Goal: Communication & Community: Answer question/provide support

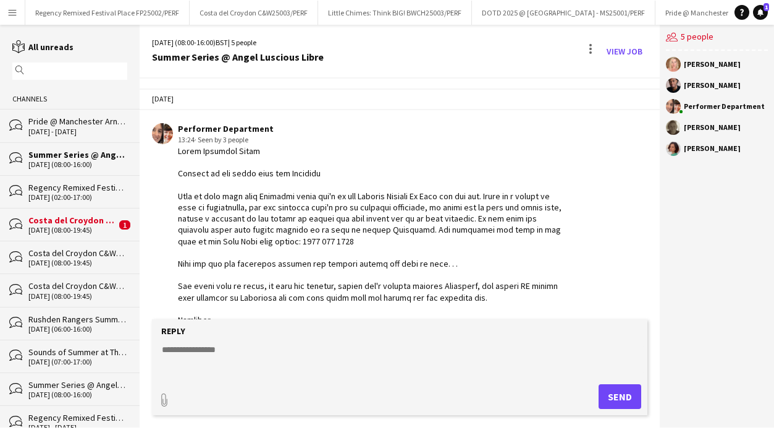
scroll to position [1054, 0]
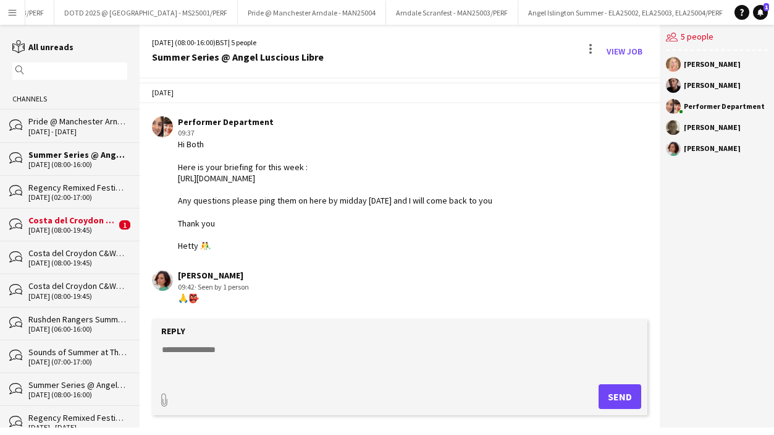
click at [64, 219] on div "Costa del Croydon C&W25003/PERF" at bounding box center [72, 219] width 88 height 11
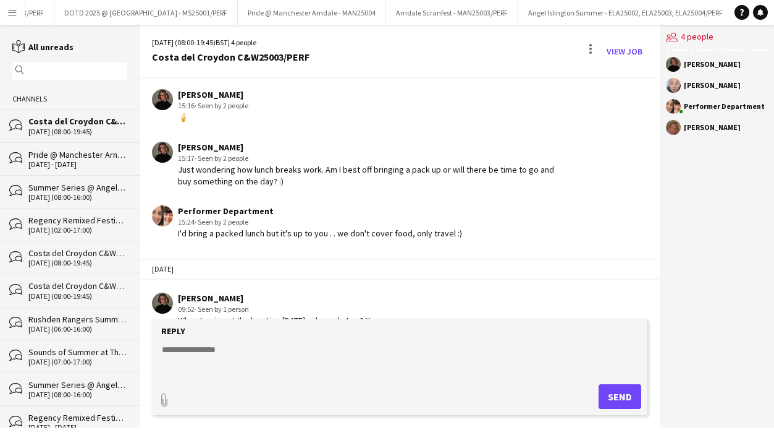
scroll to position [761, 0]
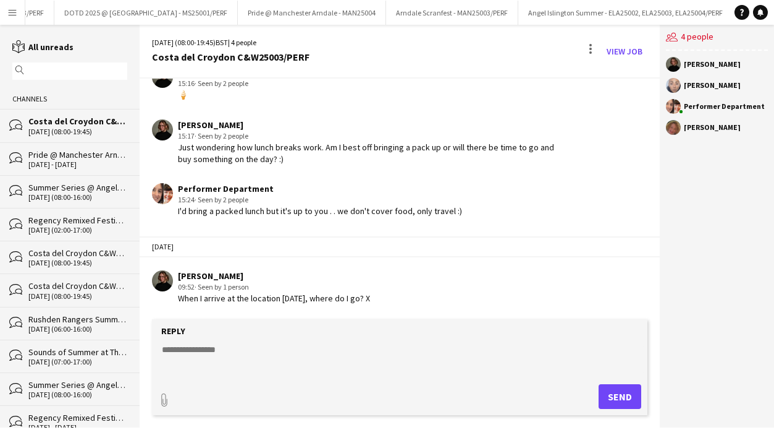
click at [236, 346] on textarea at bounding box center [403, 359] width 484 height 32
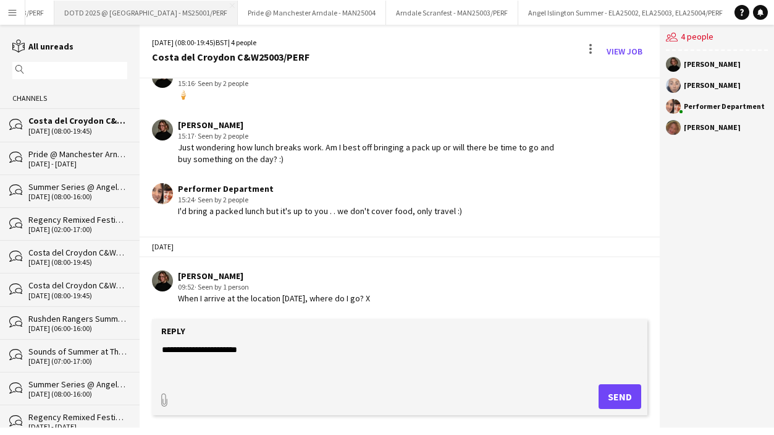
scroll to position [0, 0]
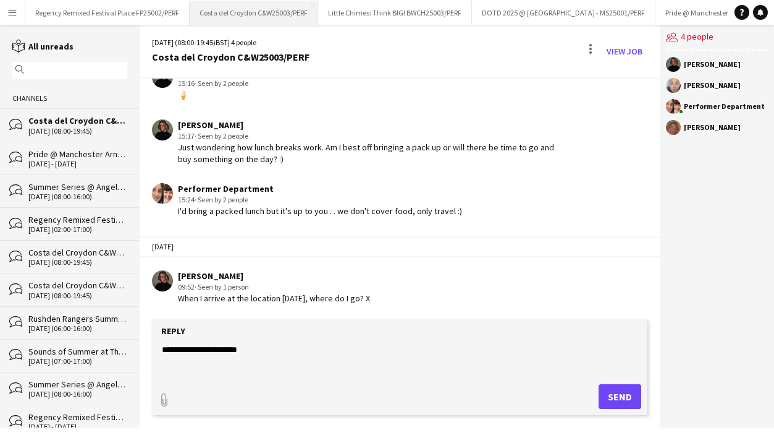
type textarea "**********"
click at [265, 11] on button "Costa del Croydon C&W25003/PERF Close" at bounding box center [254, 13] width 129 height 24
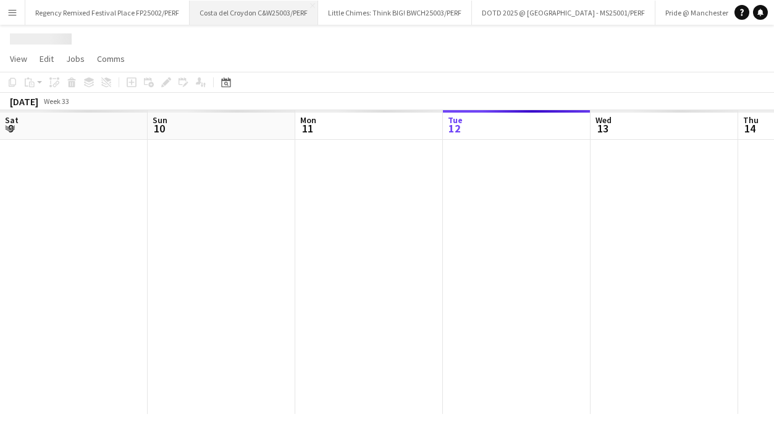
scroll to position [0, 295]
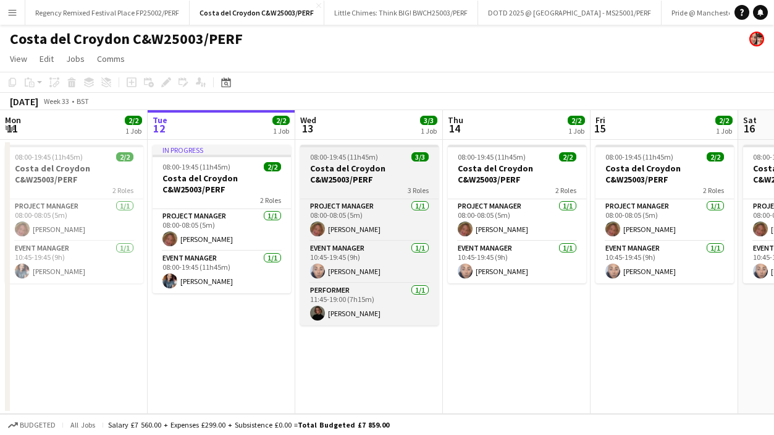
click at [366, 183] on h3 "Costa del Croydon C&W25003/PERF" at bounding box center [369, 174] width 138 height 22
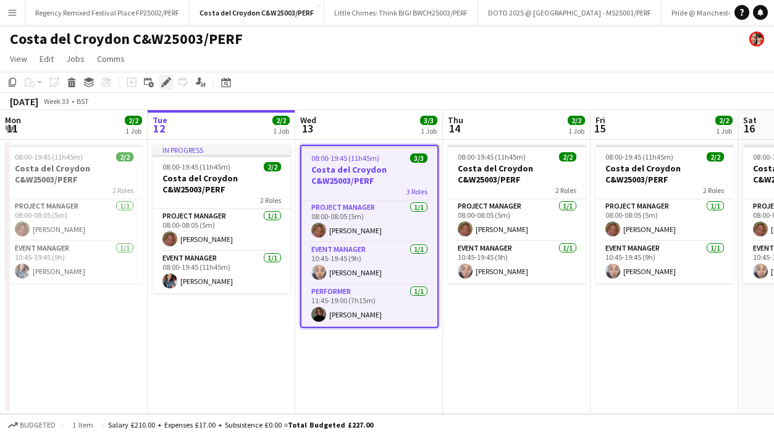
click at [164, 75] on div "Edit" at bounding box center [166, 82] width 15 height 15
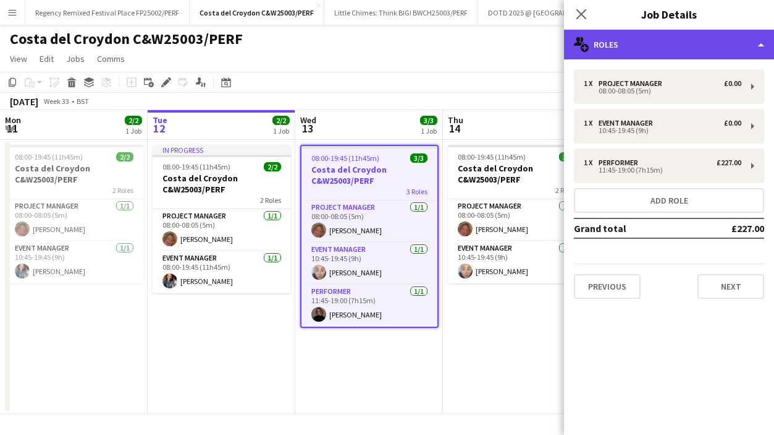
click at [654, 40] on div "multiple-users-add Roles" at bounding box center [669, 45] width 210 height 30
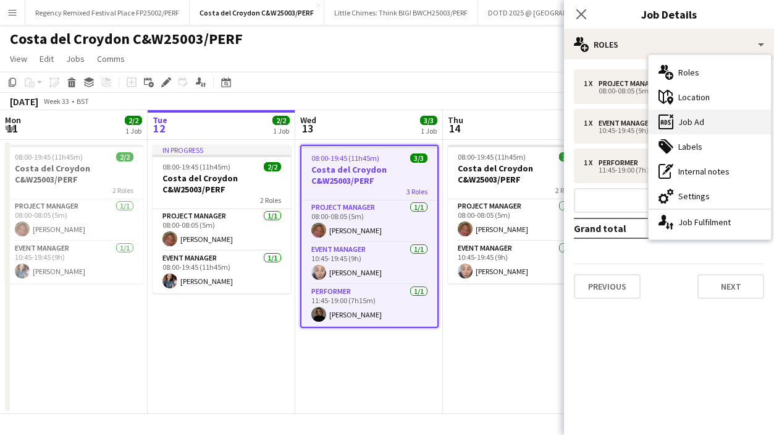
click at [682, 127] on div "ads-window Job Ad" at bounding box center [710, 121] width 122 height 25
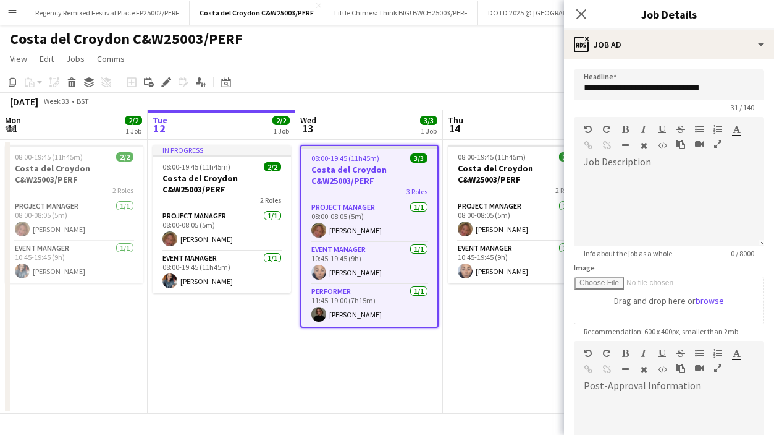
scroll to position [186, 0]
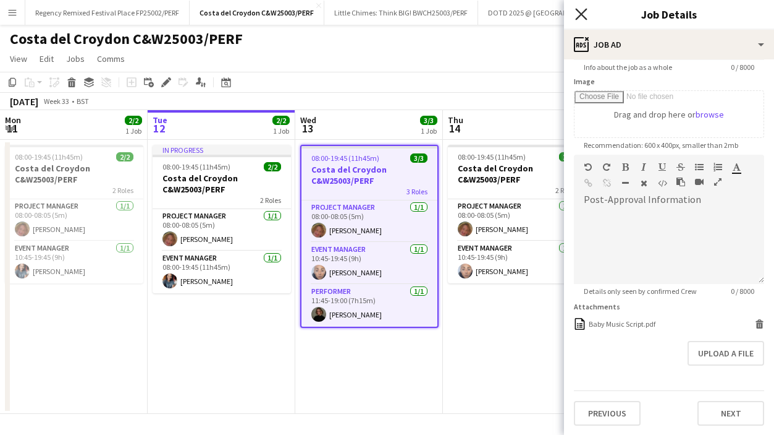
click at [579, 17] on icon "Close pop-in" at bounding box center [581, 14] width 12 height 12
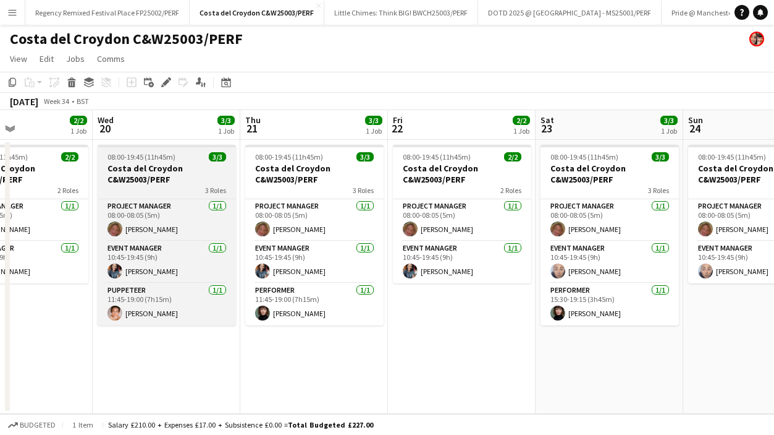
click at [129, 180] on h3 "Costa del Croydon C&W25003/PERF" at bounding box center [167, 174] width 138 height 22
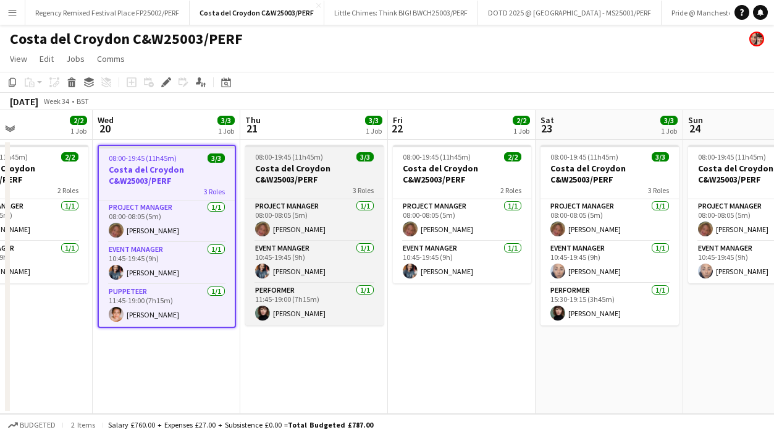
click at [298, 163] on h3 "Costa del Croydon C&W25003/PERF" at bounding box center [314, 174] width 138 height 22
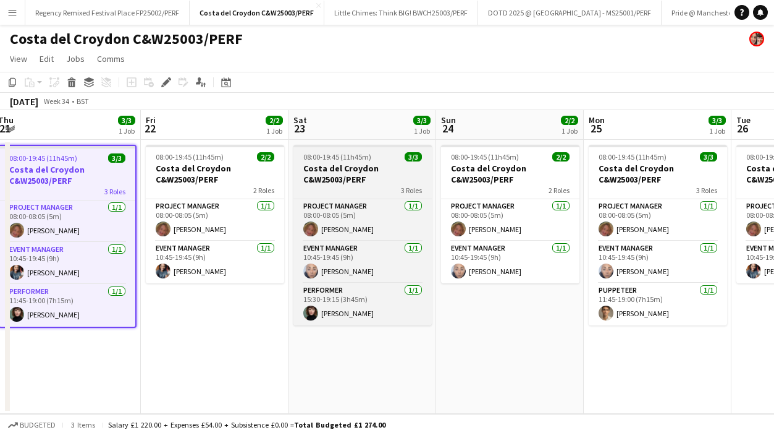
click at [338, 159] on span "08:00-19:45 (11h45m)" at bounding box center [337, 156] width 68 height 9
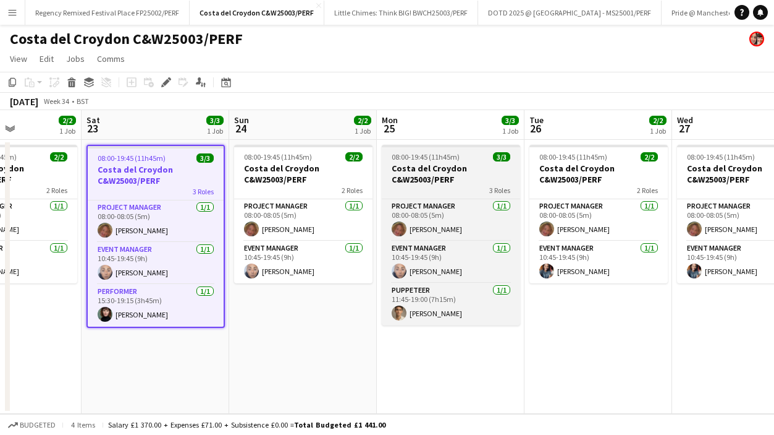
click at [424, 163] on h3 "Costa del Croydon C&W25003/PERF" at bounding box center [451, 174] width 138 height 22
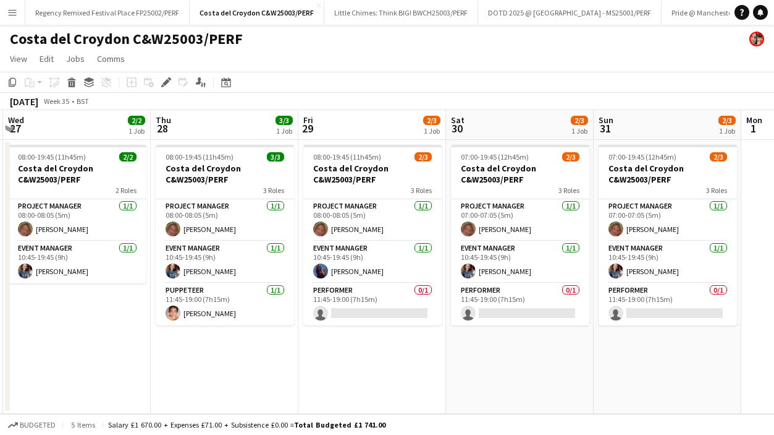
scroll to position [0, 595]
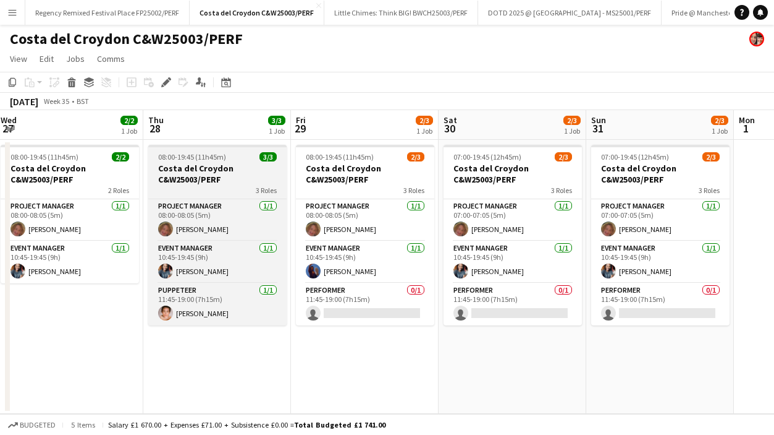
click at [241, 164] on h3 "Costa del Croydon C&W25003/PERF" at bounding box center [217, 174] width 138 height 22
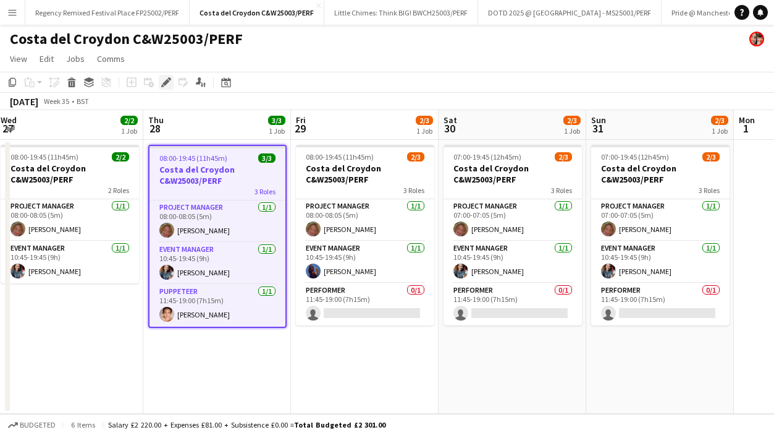
click at [161, 78] on icon "Edit" at bounding box center [166, 82] width 10 height 10
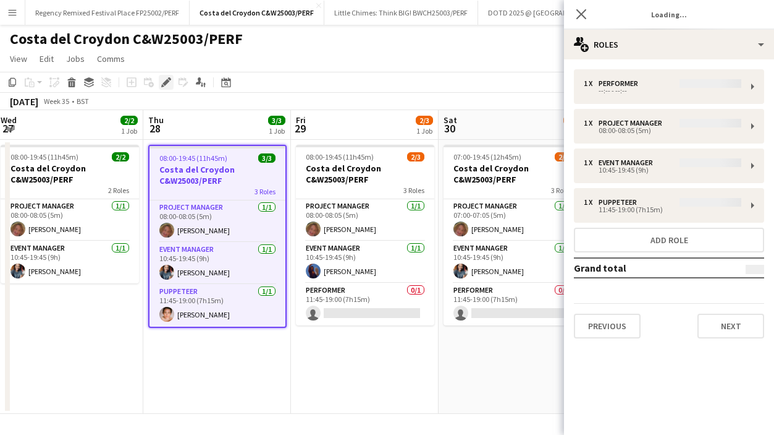
type input "**********"
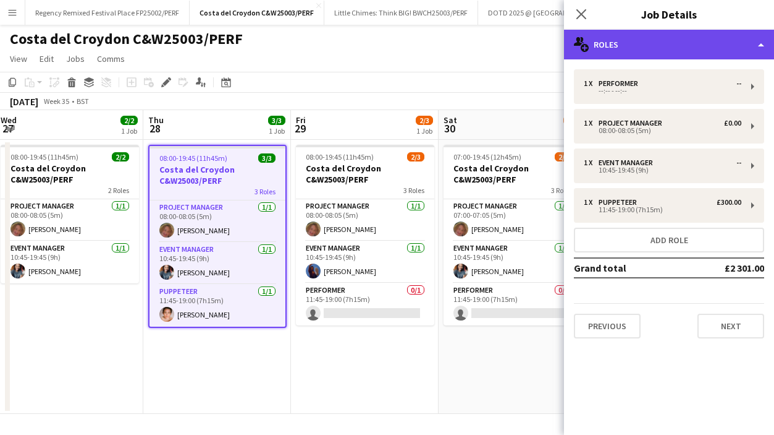
click at [754, 42] on div "multiple-users-add Roles" at bounding box center [669, 45] width 210 height 30
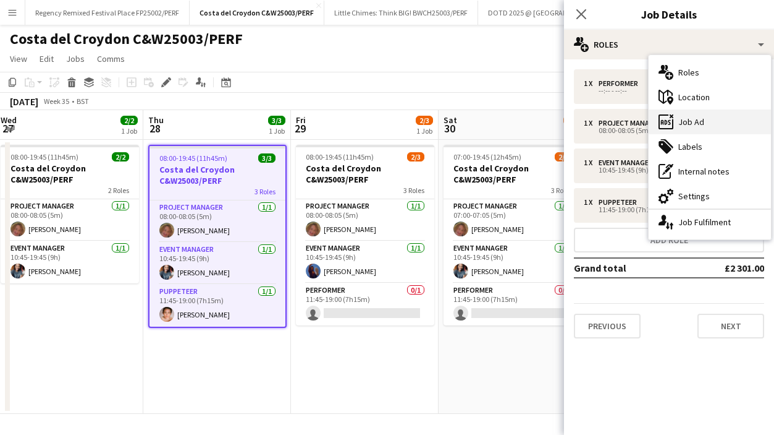
click at [701, 121] on div "ads-window Job Ad" at bounding box center [710, 121] width 122 height 25
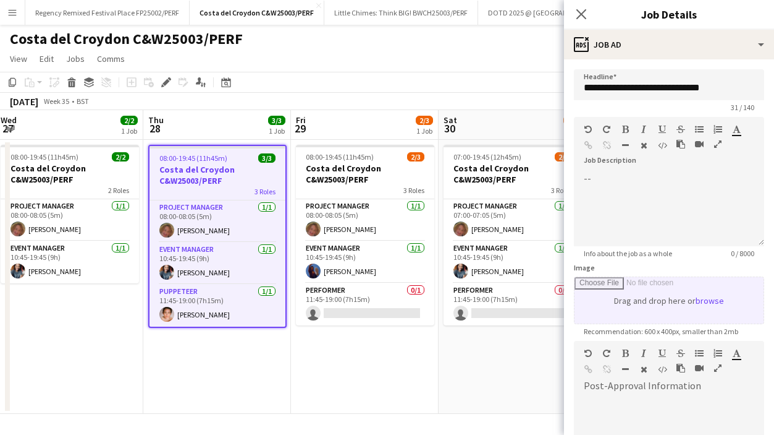
scroll to position [176, 0]
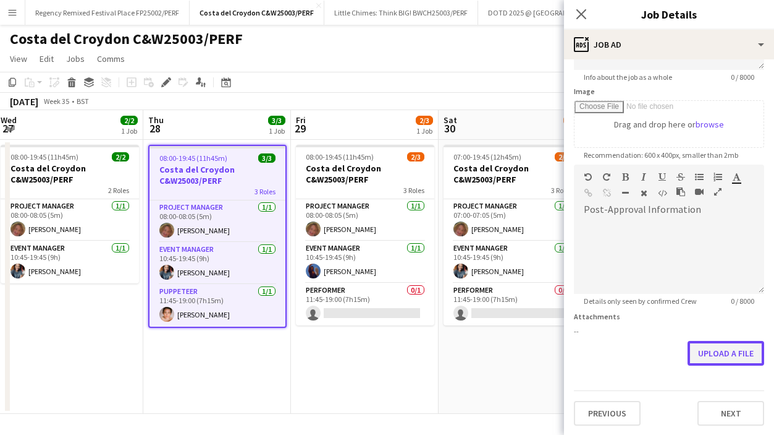
click at [721, 352] on button "Upload a file" at bounding box center [726, 353] width 77 height 25
click at [727, 355] on button "Upload a file" at bounding box center [726, 353] width 77 height 25
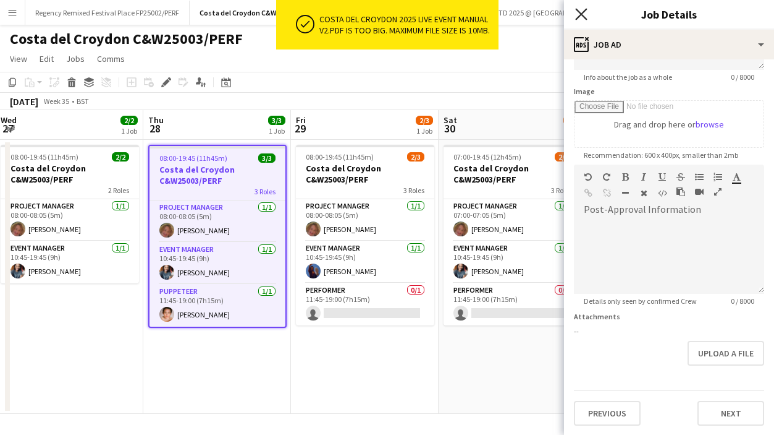
click at [583, 14] on icon "Close pop-in" at bounding box center [581, 14] width 12 height 12
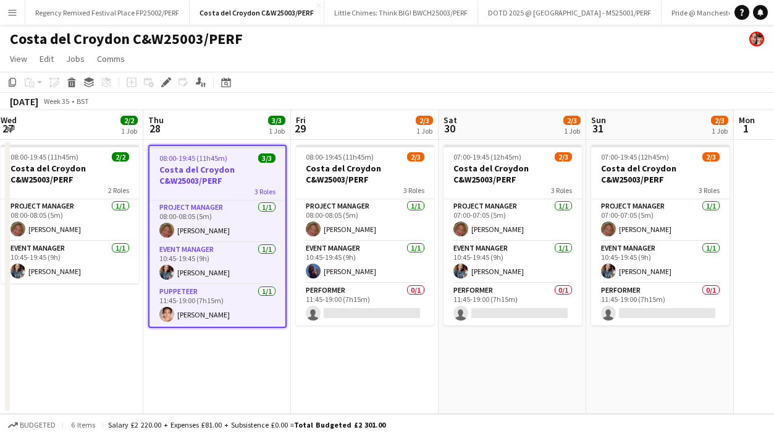
click at [10, 8] on app-icon "Menu" at bounding box center [12, 12] width 10 height 10
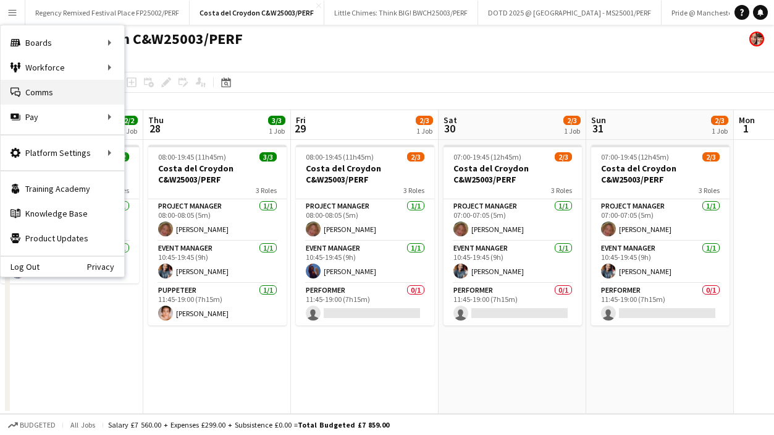
click at [38, 82] on link "Comms Comms" at bounding box center [63, 92] width 124 height 25
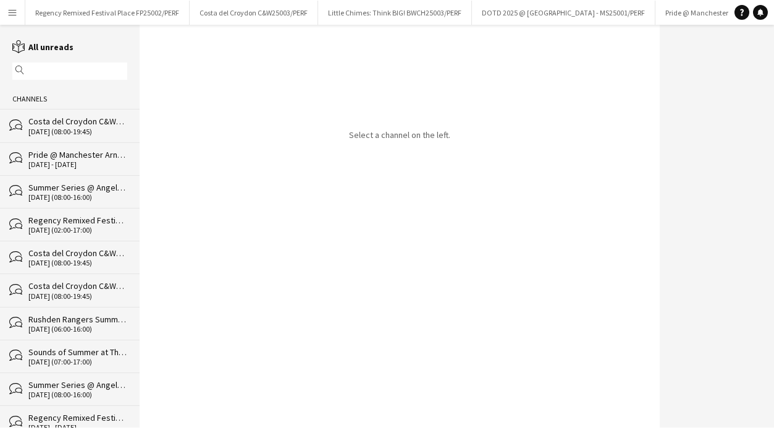
click at [57, 126] on div "Costa del Croydon C&W25003/PERF" at bounding box center [77, 121] width 99 height 11
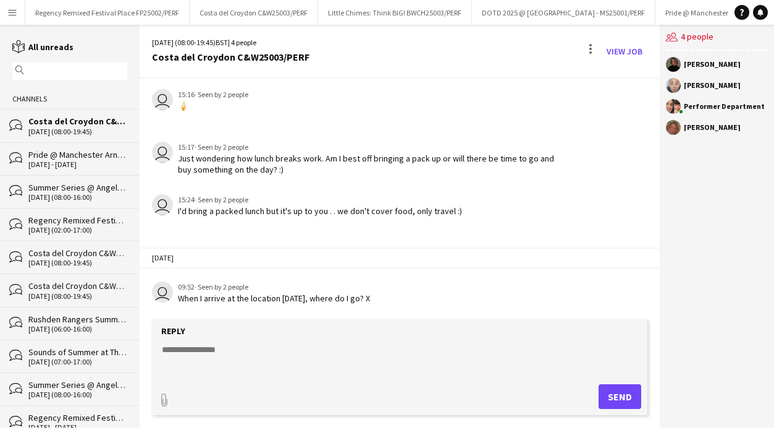
scroll to position [739, 0]
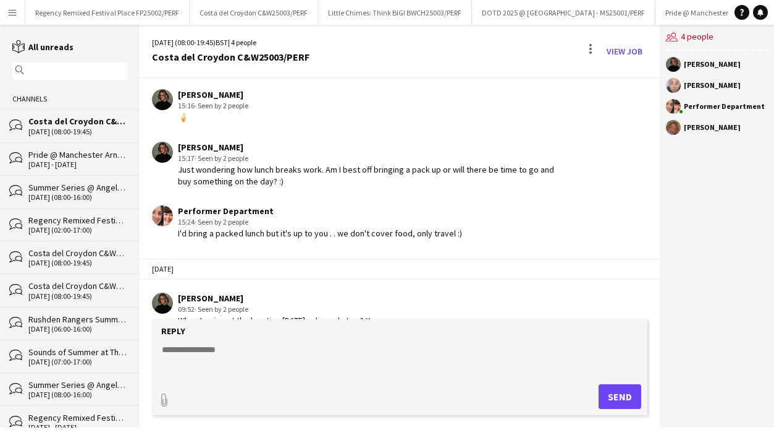
click at [206, 368] on textarea at bounding box center [403, 359] width 484 height 32
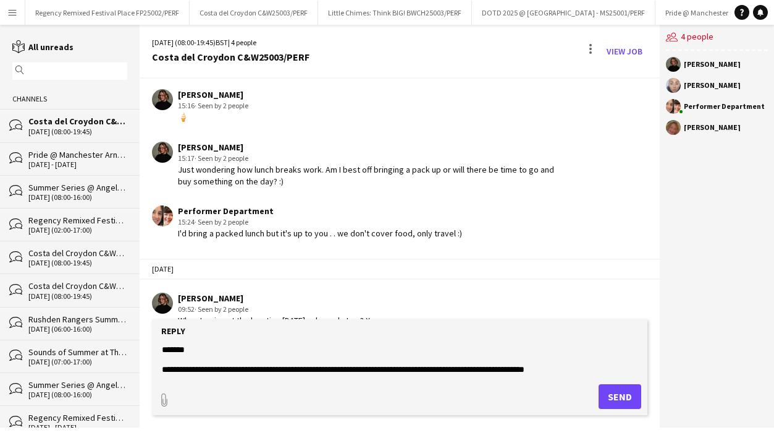
paste textarea "**********"
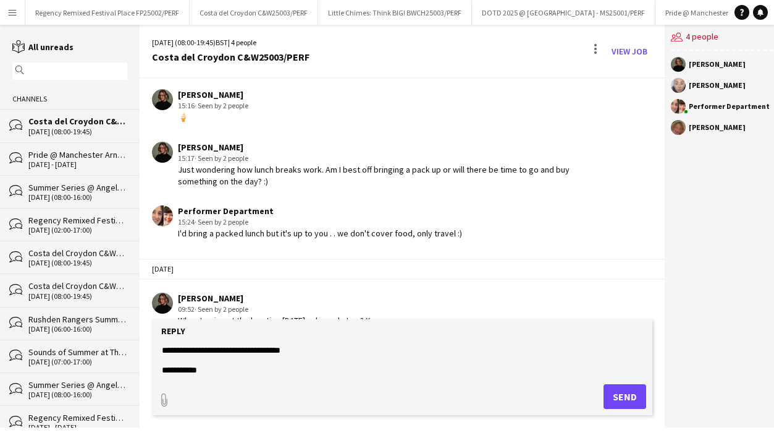
scroll to position [49, 0]
type textarea "**********"
click at [621, 402] on button "Send" at bounding box center [625, 396] width 43 height 25
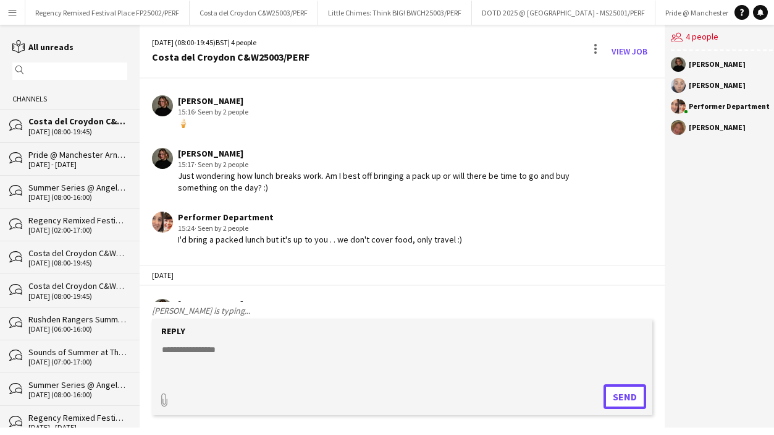
scroll to position [909, 0]
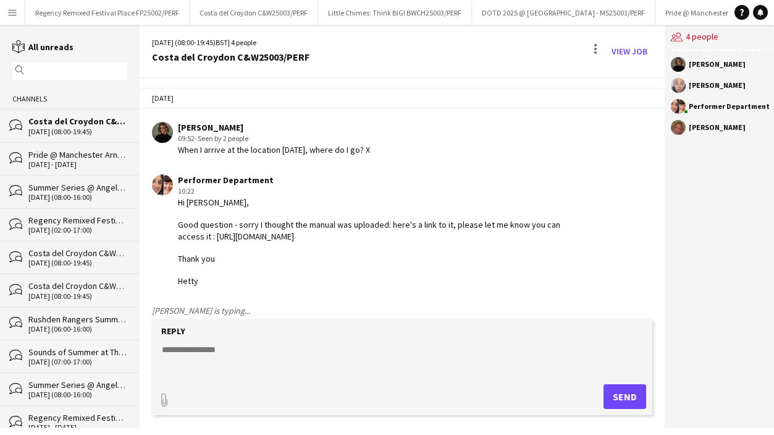
click at [219, 347] on textarea at bounding box center [403, 359] width 484 height 32
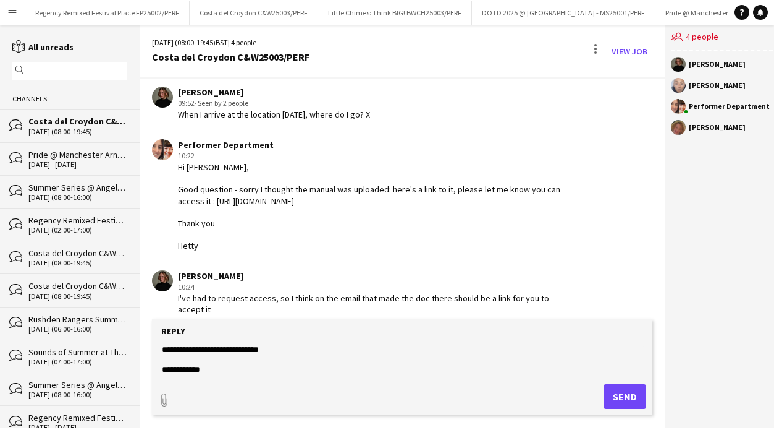
scroll to position [19, 0]
type textarea "**********"
click at [614, 390] on button "Send" at bounding box center [625, 396] width 43 height 25
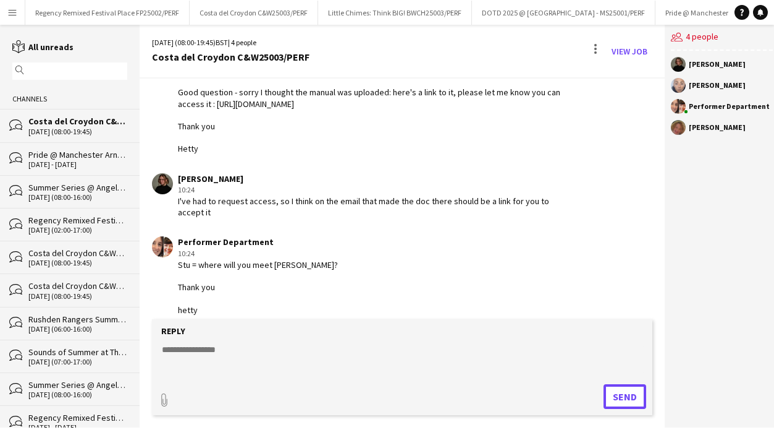
scroll to position [1053, 0]
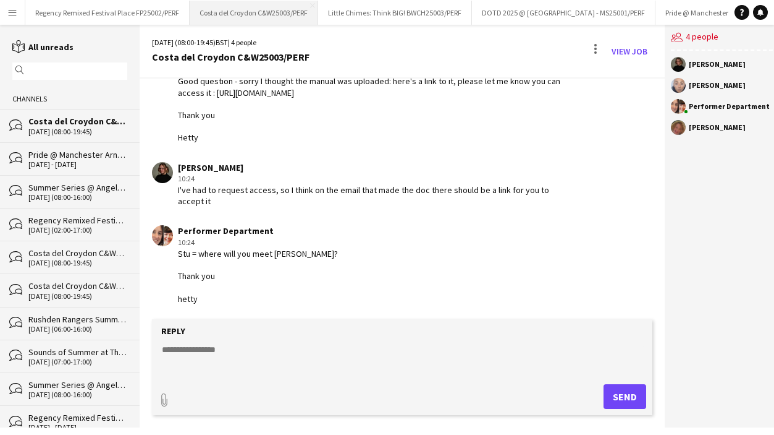
click at [260, 1] on button "Costa del Croydon C&W25003/PERF Close" at bounding box center [254, 13] width 129 height 24
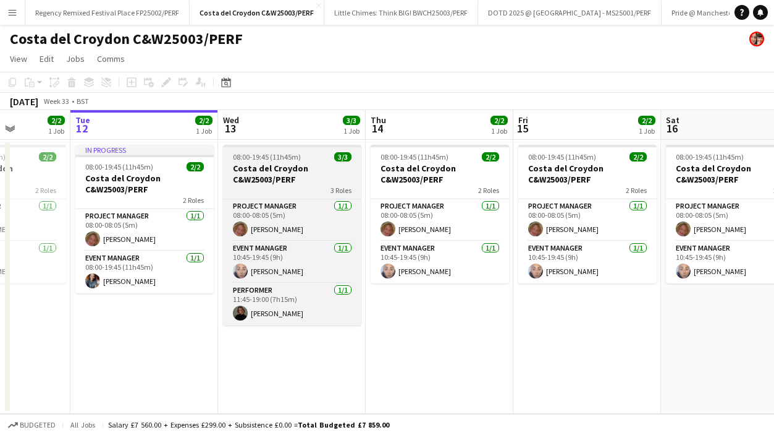
click at [325, 184] on h3 "Costa del Croydon C&W25003/PERF" at bounding box center [292, 174] width 138 height 22
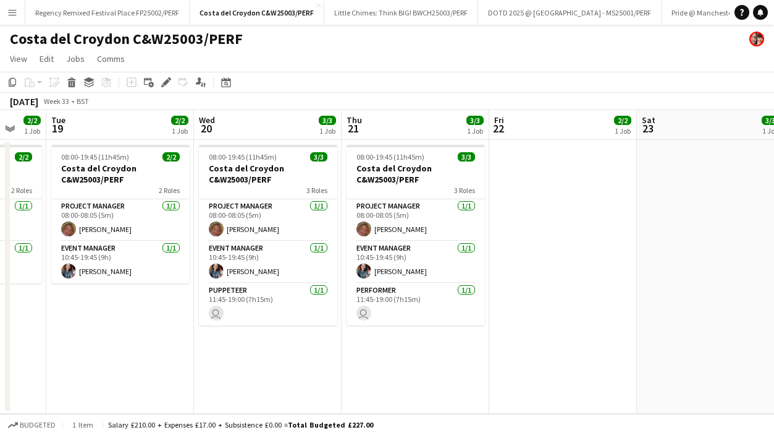
scroll to position [0, 373]
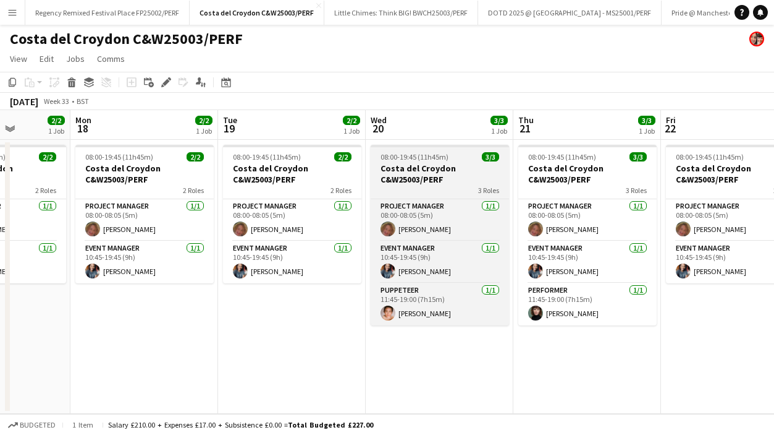
click at [441, 160] on span "08:00-19:45 (11h45m)" at bounding box center [415, 156] width 68 height 9
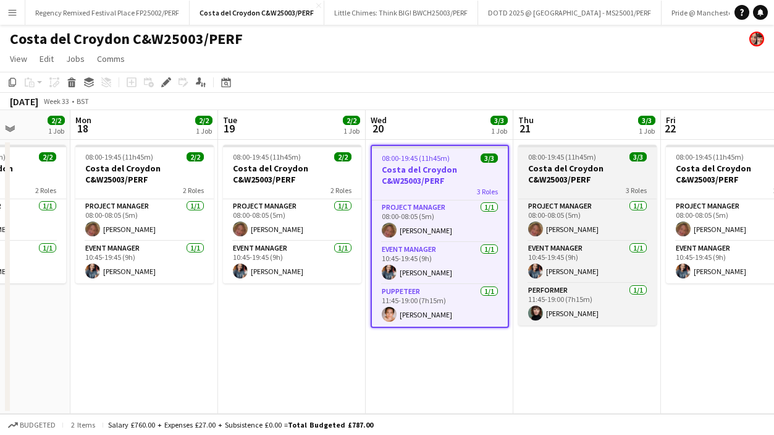
click at [607, 161] on div "08:00-19:45 (11h45m) 3/3" at bounding box center [588, 156] width 138 height 9
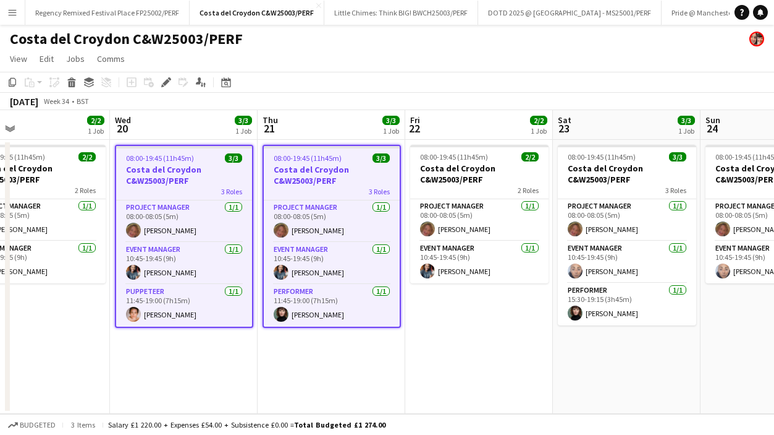
scroll to position [0, 561]
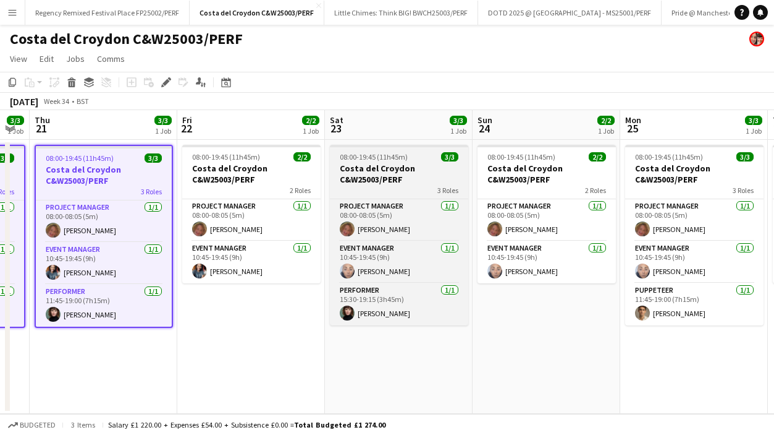
click at [399, 159] on span "08:00-19:45 (11h45m)" at bounding box center [374, 156] width 68 height 9
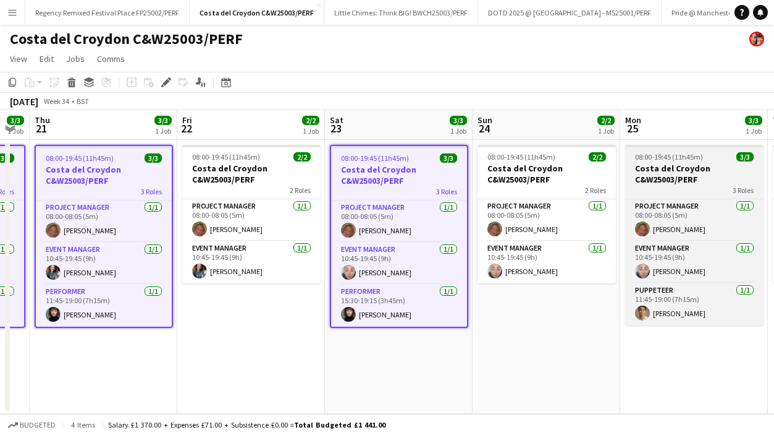
click at [687, 176] on h3 "Costa del Croydon C&W25003/PERF" at bounding box center [694, 174] width 138 height 22
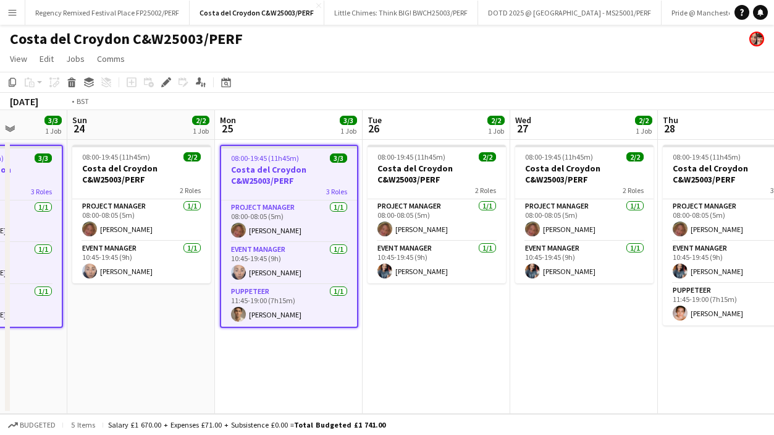
scroll to position [0, 398]
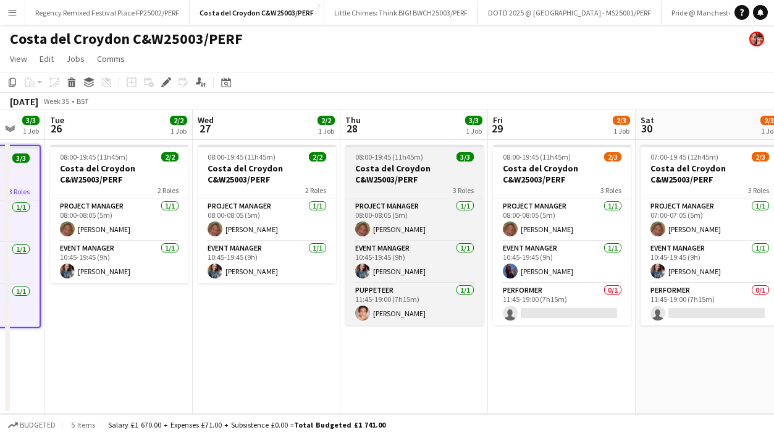
click at [412, 156] on span "08:00-19:45 (11h45m)" at bounding box center [389, 156] width 68 height 9
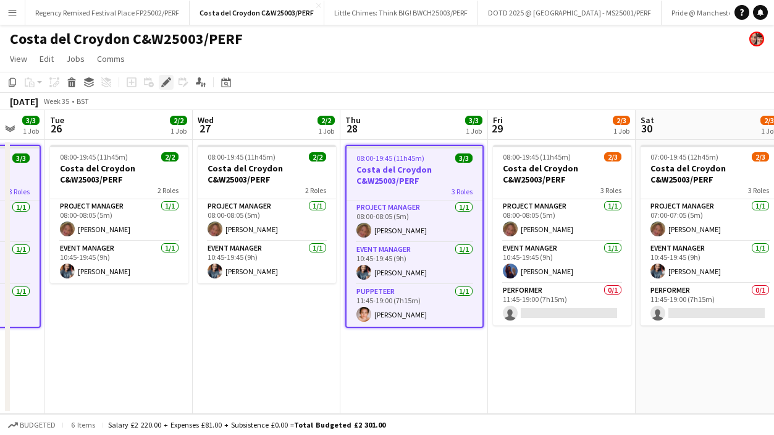
click at [164, 78] on icon "Edit" at bounding box center [166, 82] width 10 height 10
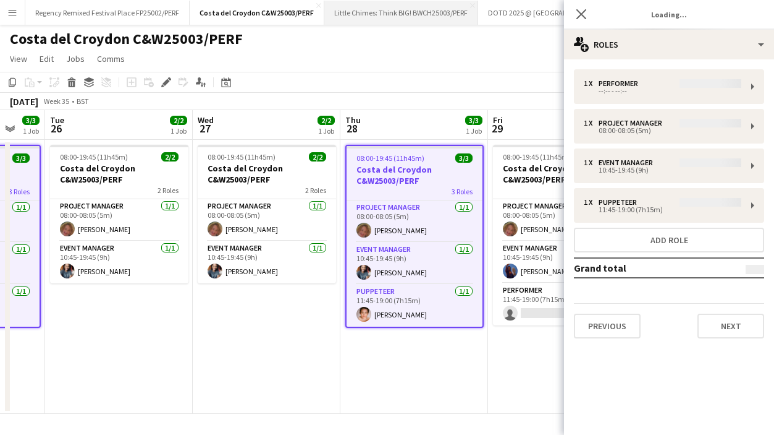
type input "**********"
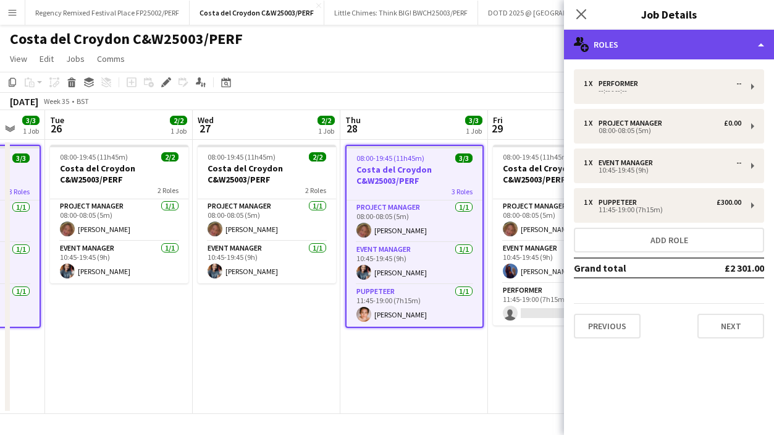
click at [750, 48] on div "multiple-users-add Roles" at bounding box center [669, 45] width 210 height 30
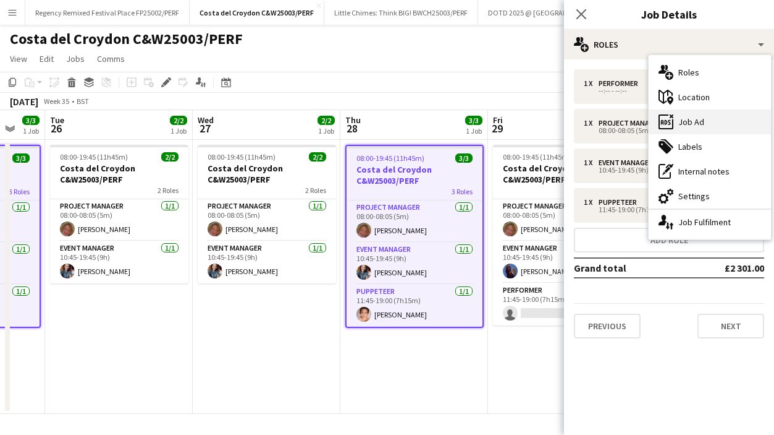
click at [695, 125] on div "ads-window Job Ad" at bounding box center [710, 121] width 122 height 25
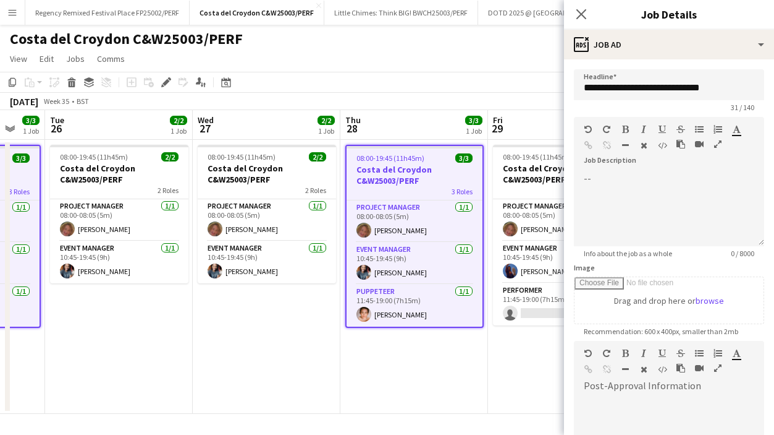
scroll to position [176, 0]
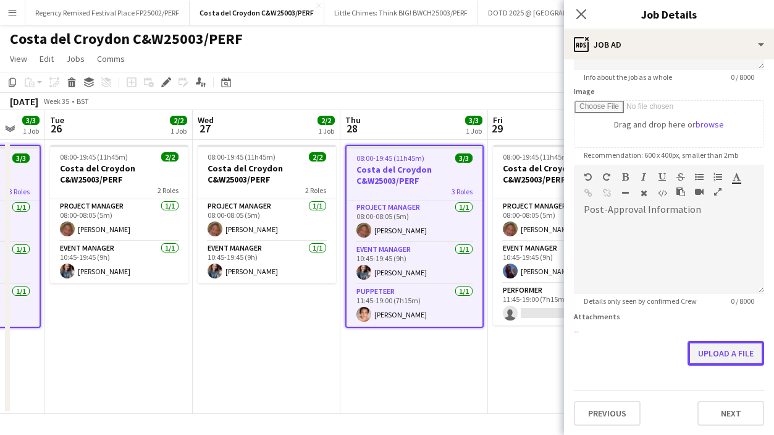
click at [716, 360] on button "Upload a file" at bounding box center [726, 353] width 77 height 25
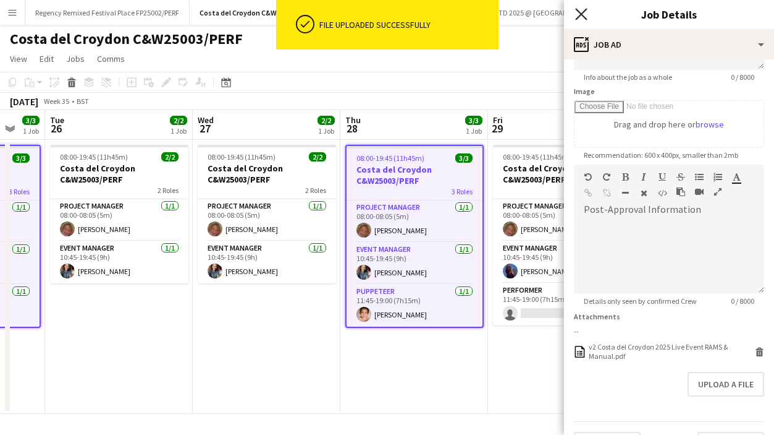
click at [576, 13] on icon "Close pop-in" at bounding box center [581, 14] width 12 height 12
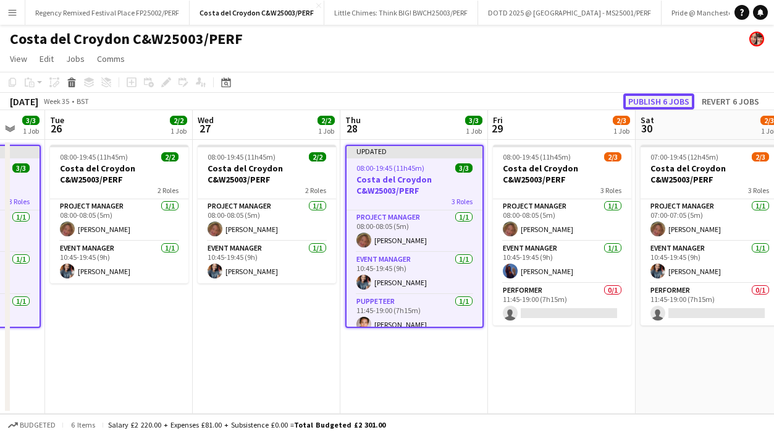
click at [668, 96] on button "Publish 6 jobs" at bounding box center [659, 101] width 71 height 16
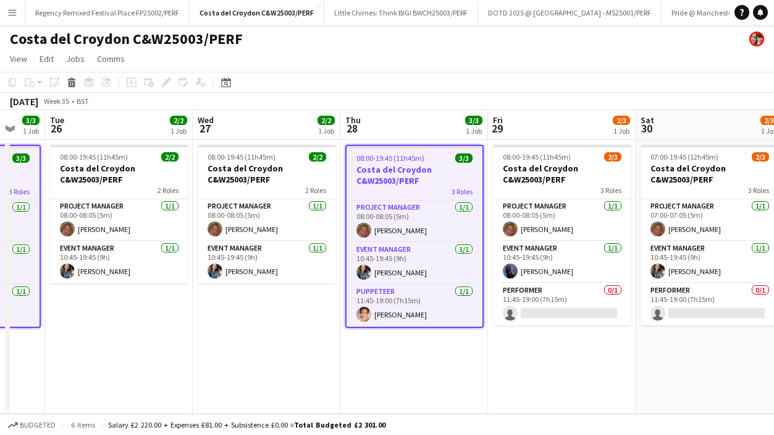
click at [11, 15] on app-icon "Menu" at bounding box center [12, 12] width 10 height 10
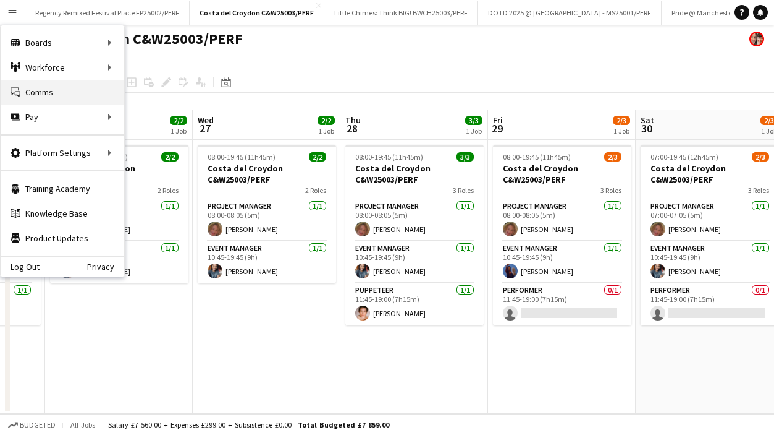
click at [39, 91] on link "Comms Comms" at bounding box center [63, 92] width 124 height 25
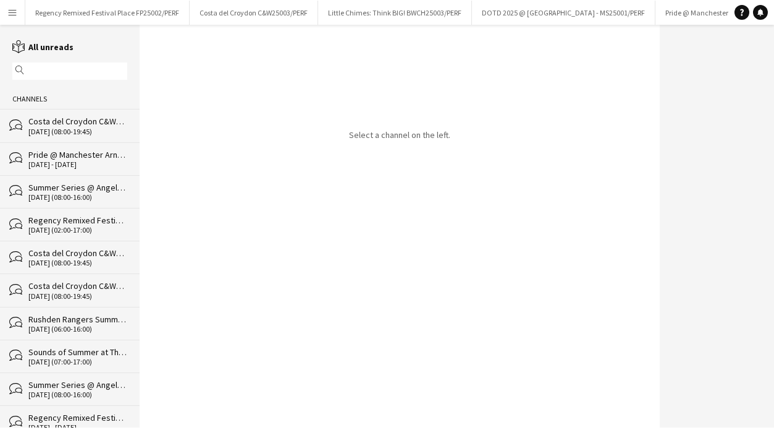
click at [58, 129] on div "[DATE] (08:00-19:45)" at bounding box center [77, 131] width 99 height 9
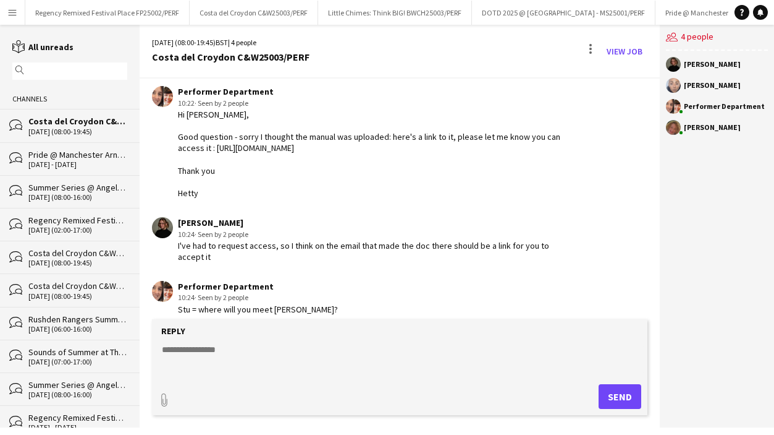
scroll to position [1019, 0]
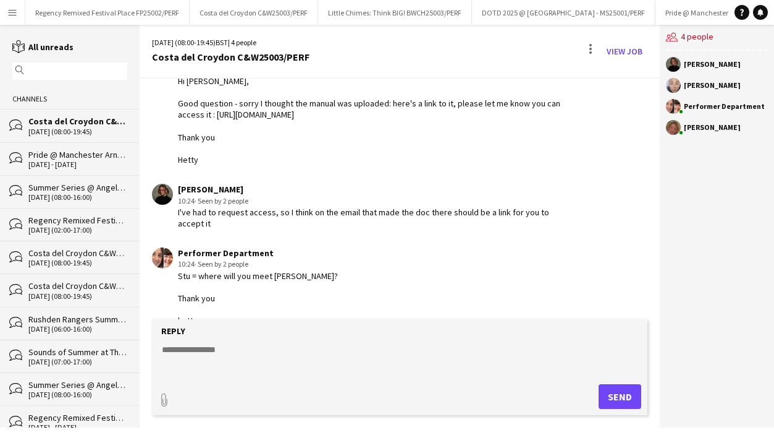
click at [268, 343] on textarea at bounding box center [403, 359] width 484 height 32
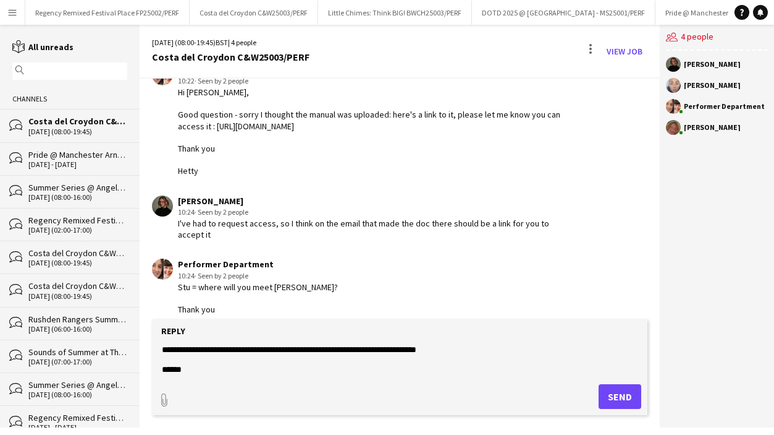
type textarea "**********"
click at [613, 402] on button "Send" at bounding box center [620, 396] width 43 height 25
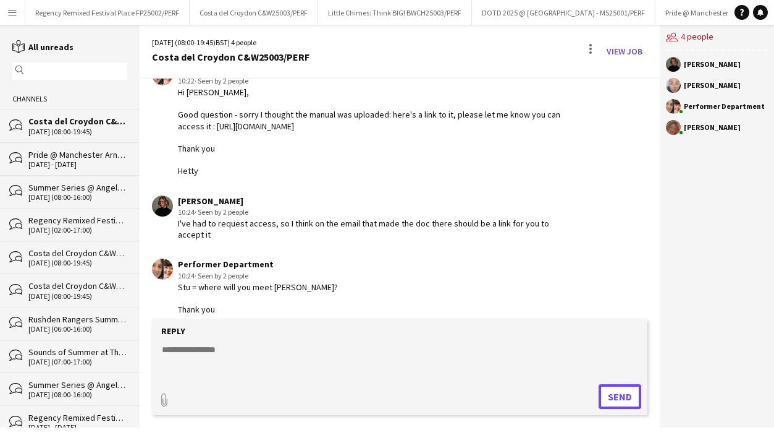
scroll to position [1116, 0]
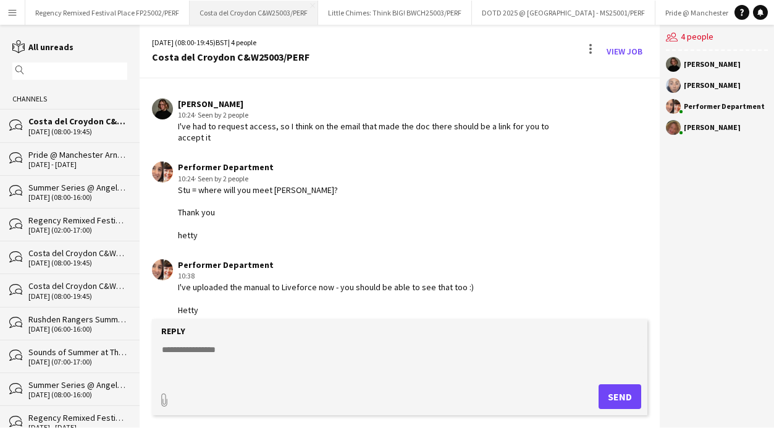
click at [265, 13] on button "Costa del Croydon C&W25003/PERF Close" at bounding box center [254, 13] width 129 height 24
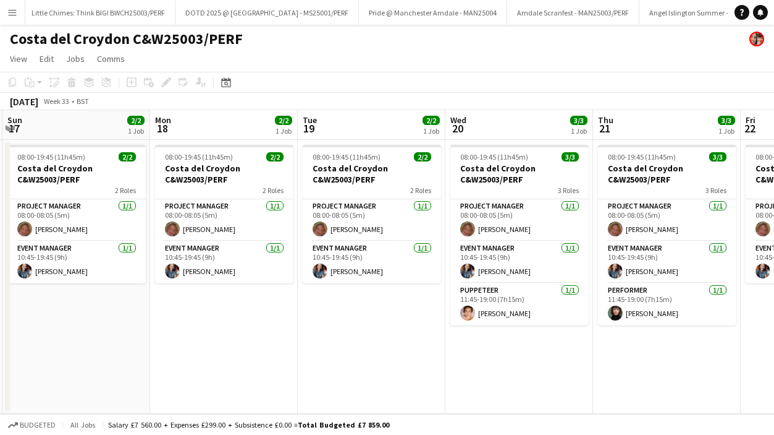
scroll to position [0, 420]
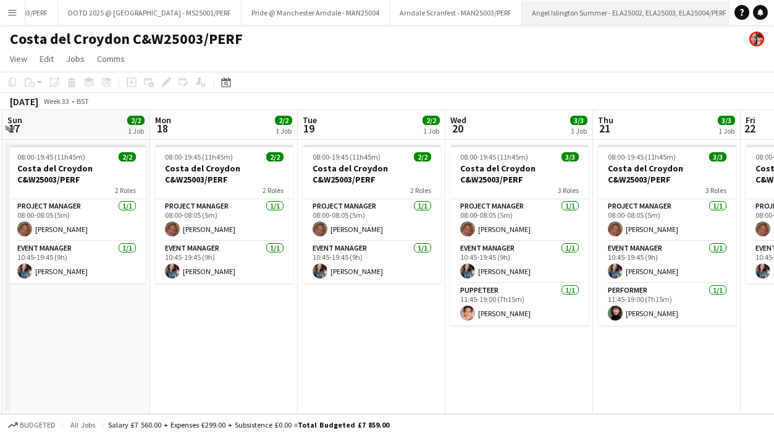
click at [567, 15] on button "Angel Islington Summer - ELA25002, ELA25003, ELA25004/PERF Close" at bounding box center [629, 13] width 215 height 24
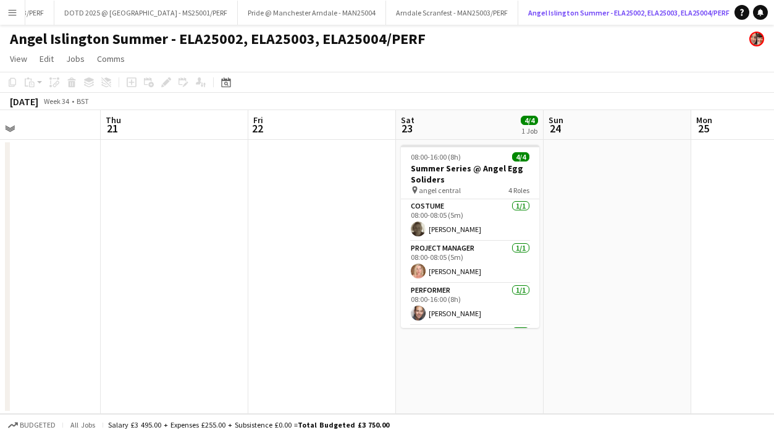
scroll to position [40, 0]
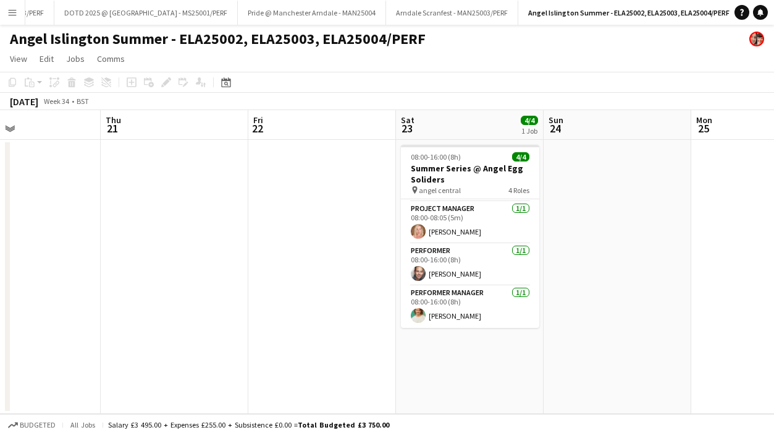
click at [12, 14] on app-icon "Menu" at bounding box center [12, 12] width 10 height 10
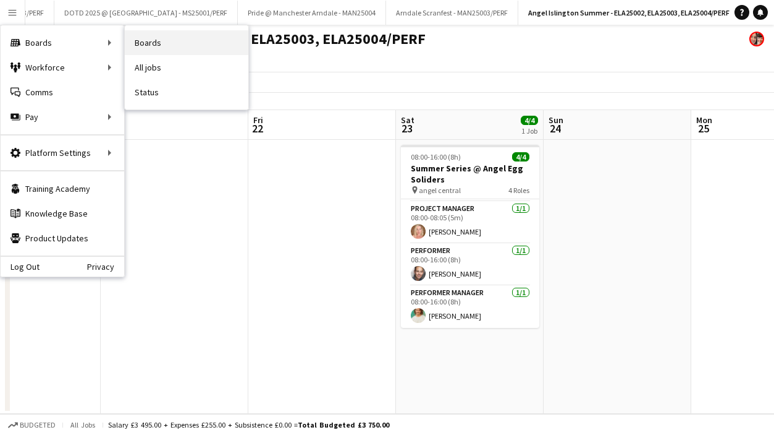
click at [171, 43] on link "Boards" at bounding box center [187, 42] width 124 height 25
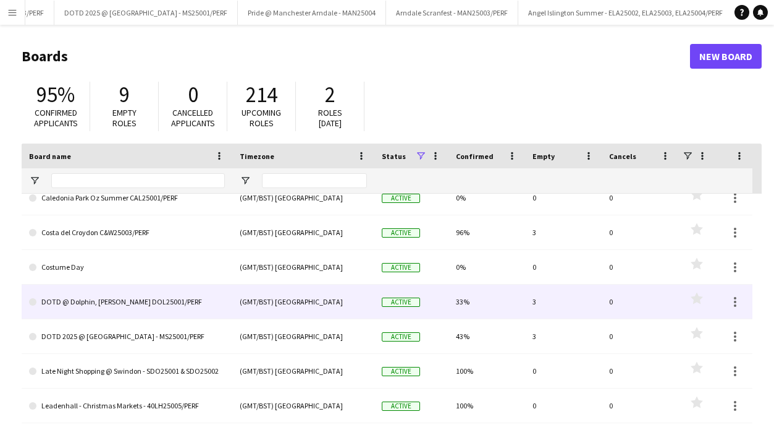
scroll to position [204, 0]
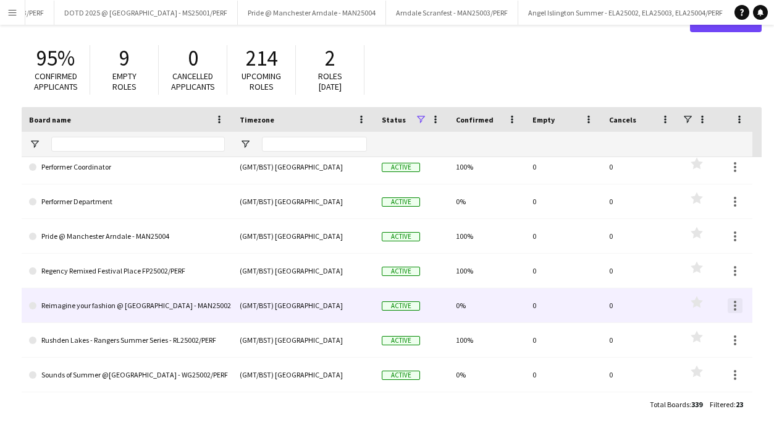
click at [734, 305] on div at bounding box center [735, 305] width 2 height 2
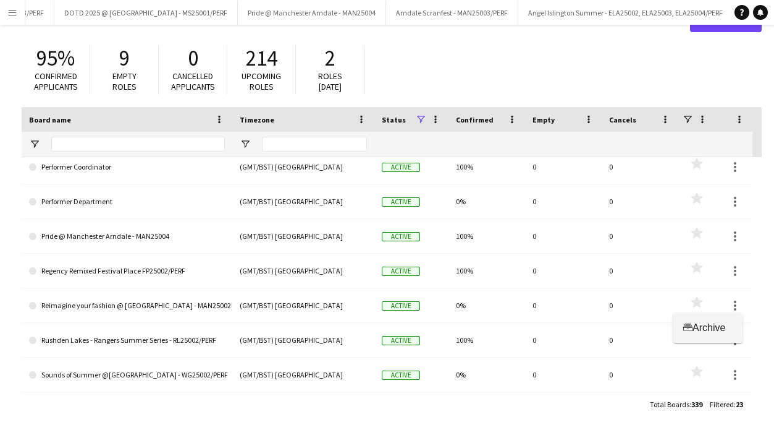
click at [705, 326] on span "Archive" at bounding box center [709, 327] width 33 height 11
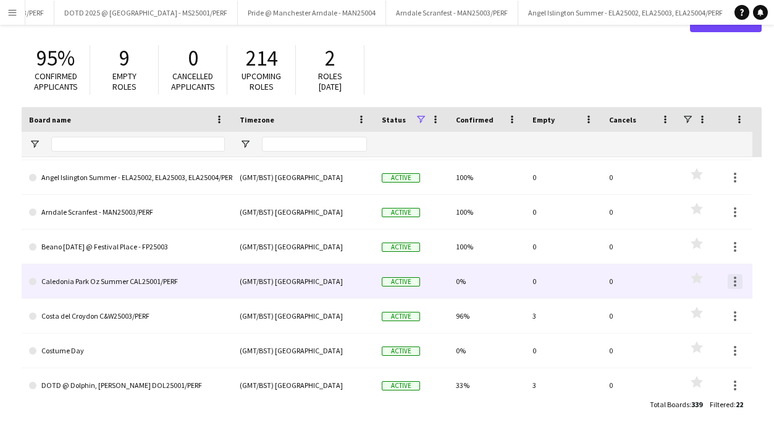
click at [736, 279] on div at bounding box center [735, 281] width 15 height 15
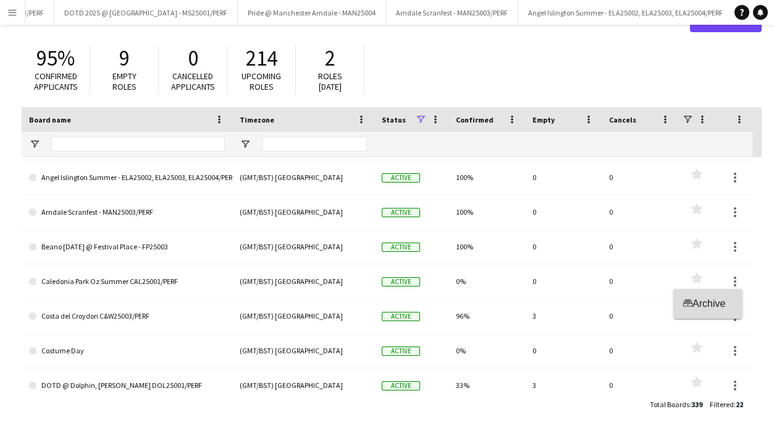
click at [703, 299] on span "Archive" at bounding box center [709, 303] width 33 height 11
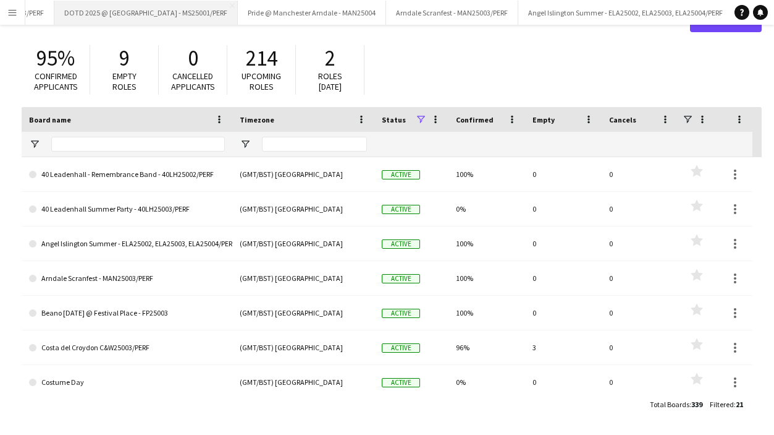
click at [128, 14] on button "DOTD 2025 @ [GEOGRAPHIC_DATA] - MS25001/PERF Close" at bounding box center [146, 13] width 184 height 24
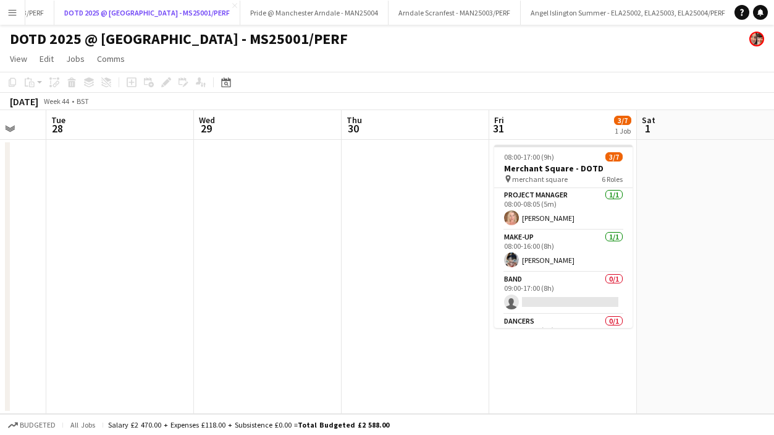
scroll to position [0, 347]
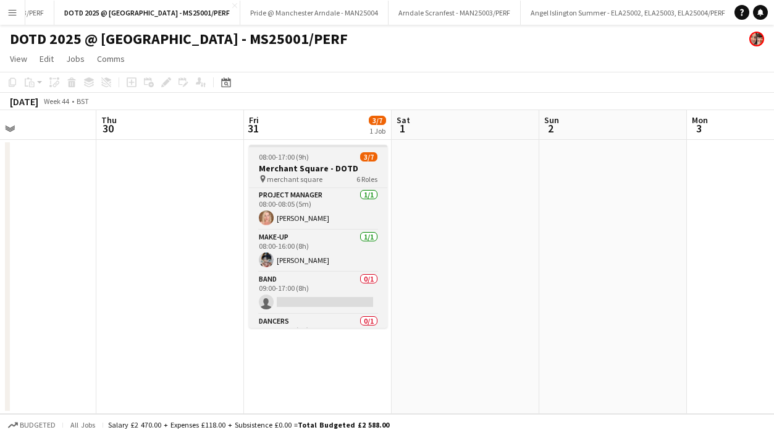
click at [302, 171] on h3 "Merchant Square - DOTD" at bounding box center [318, 168] width 138 height 11
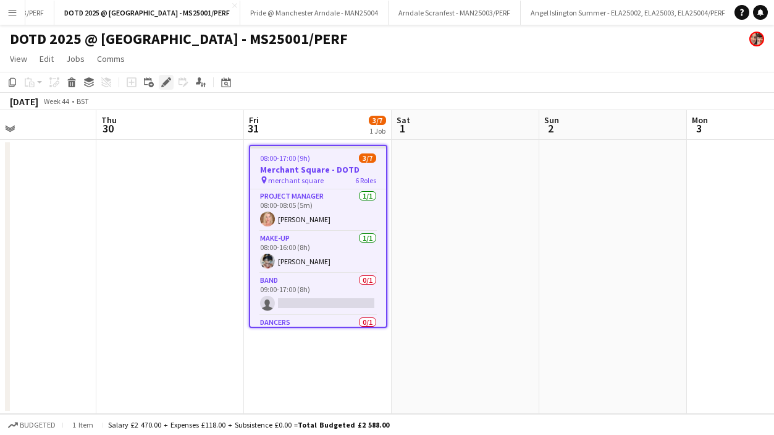
click at [168, 82] on icon at bounding box center [166, 82] width 7 height 7
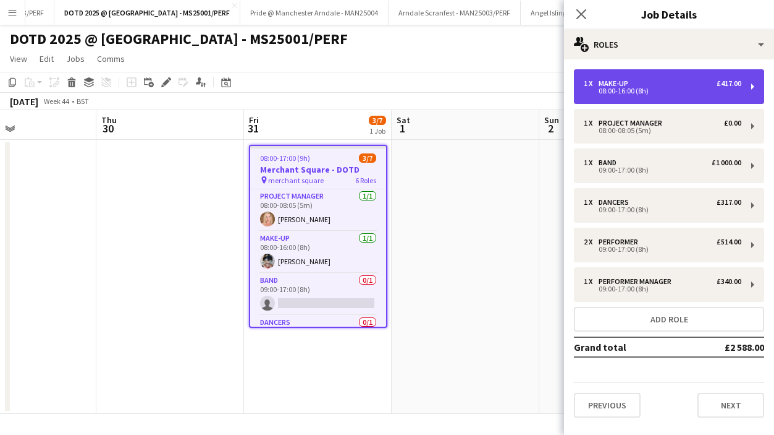
click at [654, 76] on div "1 x Make-up £417.00 08:00-16:00 (8h)" at bounding box center [669, 86] width 190 height 35
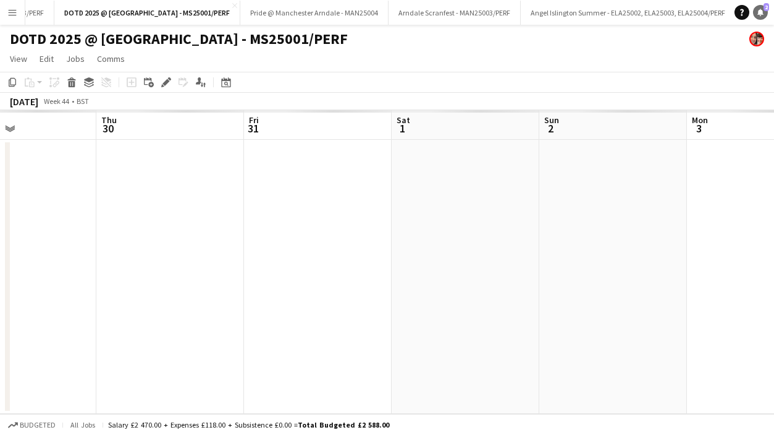
click at [760, 17] on link "Notifications 2" at bounding box center [760, 12] width 15 height 15
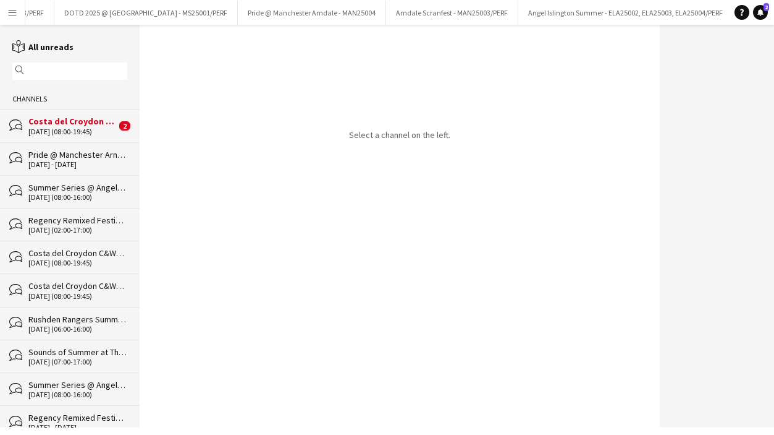
click at [67, 118] on div "Costa del Croydon C&W25003/PERF" at bounding box center [72, 121] width 88 height 11
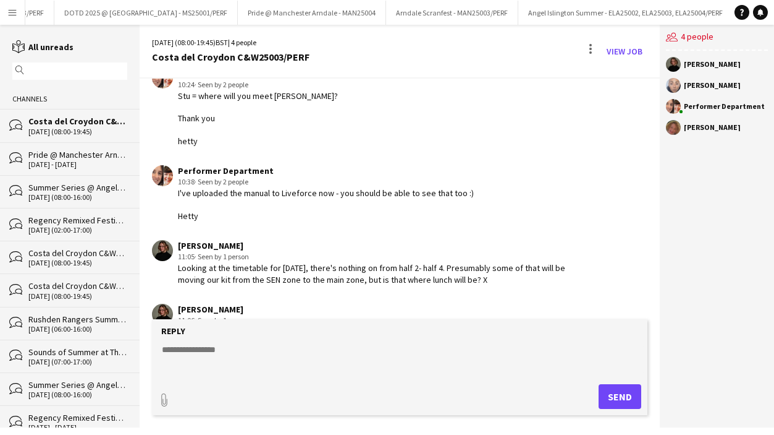
scroll to position [1244, 0]
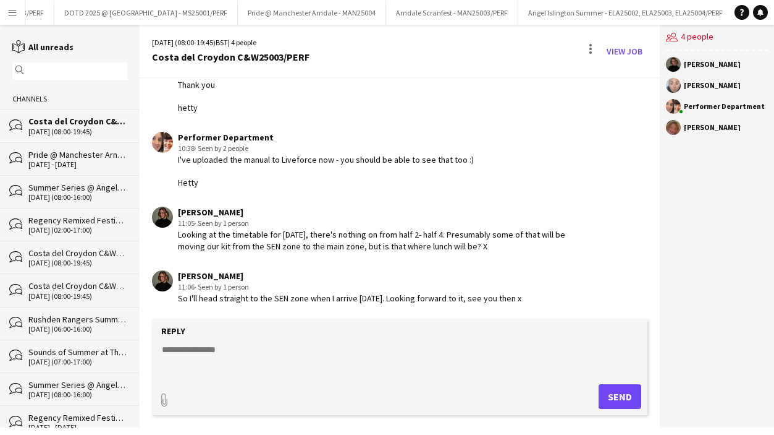
click at [268, 358] on textarea at bounding box center [403, 359] width 484 height 32
click at [227, 355] on textarea at bounding box center [403, 359] width 484 height 32
click at [294, 355] on textarea at bounding box center [403, 359] width 484 height 32
paste textarea "**********"
click at [224, 351] on textarea "**********" at bounding box center [403, 359] width 484 height 32
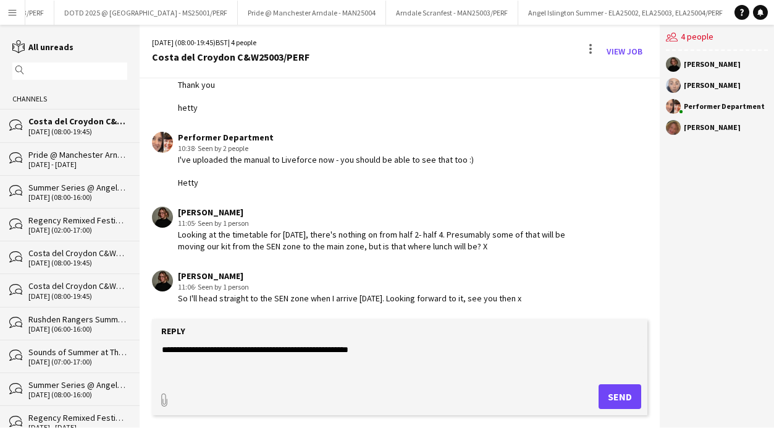
click at [378, 349] on textarea "**********" at bounding box center [403, 359] width 484 height 32
click at [258, 365] on textarea "**********" at bounding box center [403, 359] width 484 height 32
type textarea "**********"
click at [306, 376] on form "**********" at bounding box center [400, 367] width 496 height 96
drag, startPoint x: 298, startPoint y: 371, endPoint x: 153, endPoint y: 325, distance: 151.9
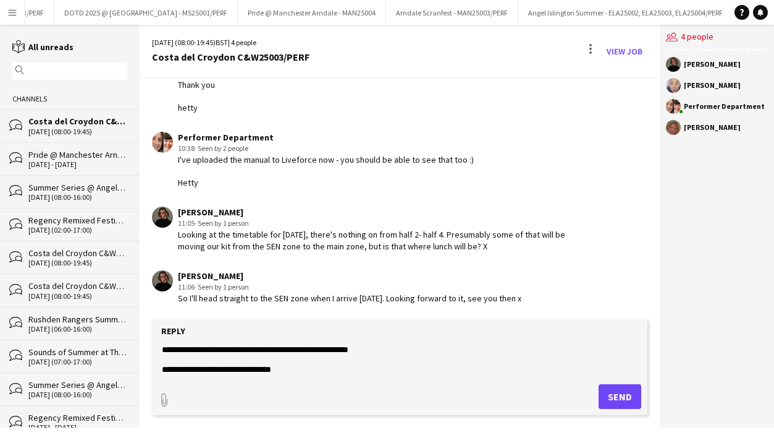
click at [153, 324] on form "**********" at bounding box center [400, 367] width 496 height 96
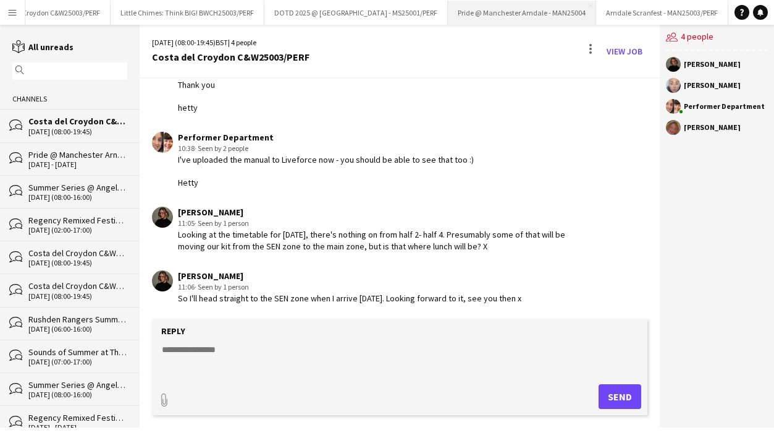
scroll to position [0, 0]
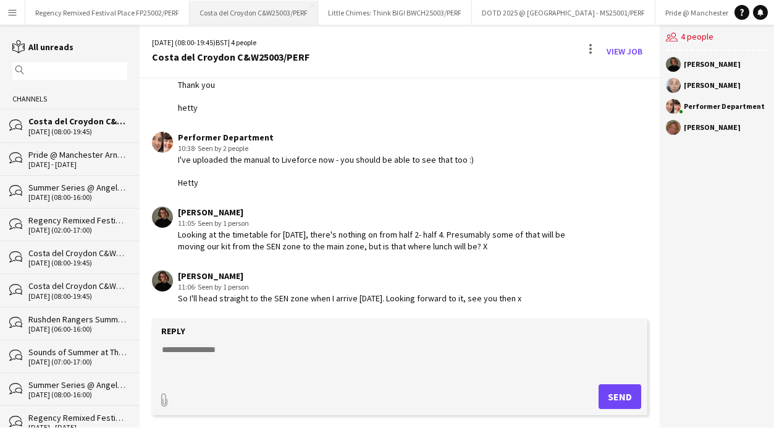
click at [274, 14] on button "Costa del Croydon C&W25003/PERF Close" at bounding box center [254, 13] width 129 height 24
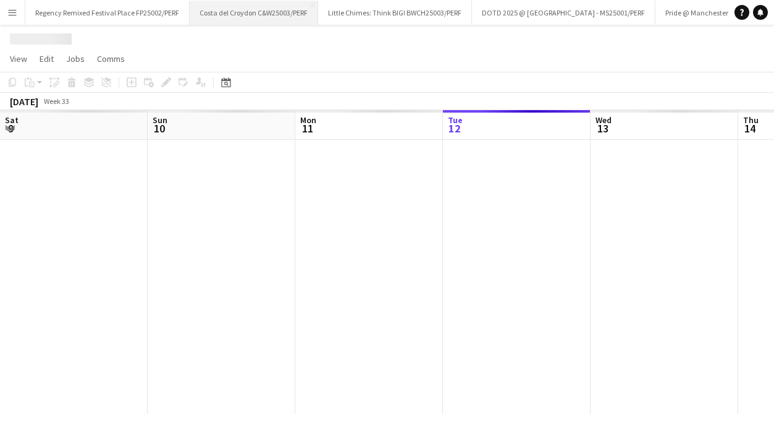
scroll to position [0, 295]
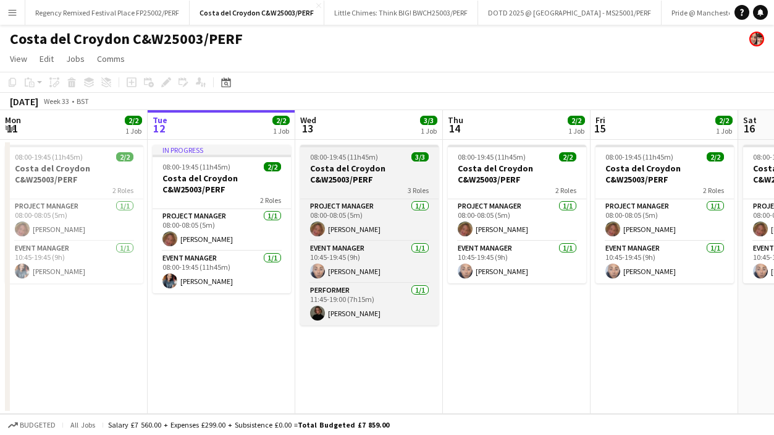
click at [352, 185] on div "3 Roles" at bounding box center [369, 190] width 138 height 10
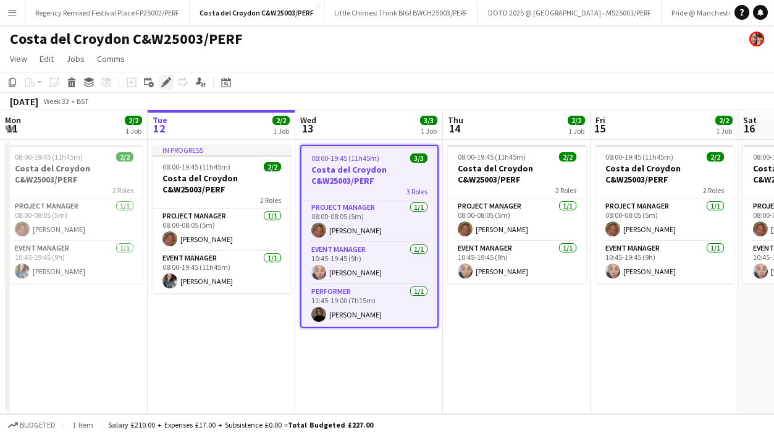
click at [165, 82] on icon at bounding box center [166, 82] width 7 height 7
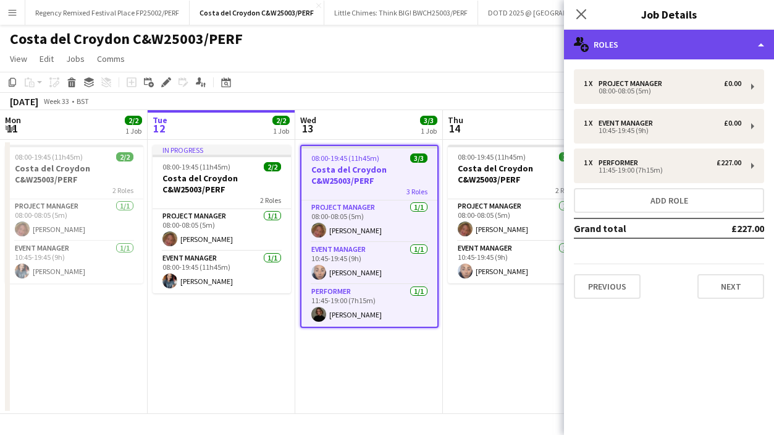
click at [714, 48] on div "multiple-users-add Roles" at bounding box center [669, 45] width 210 height 30
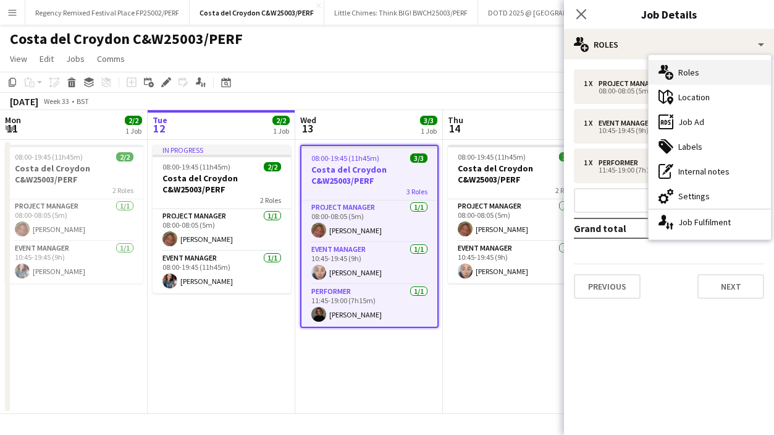
click at [687, 77] on div "multiple-users-add Roles" at bounding box center [710, 72] width 122 height 25
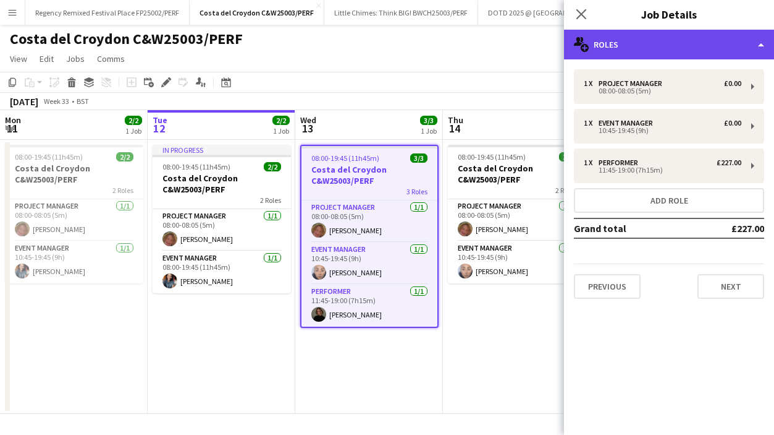
click at [705, 53] on div "multiple-users-add Roles" at bounding box center [669, 45] width 210 height 30
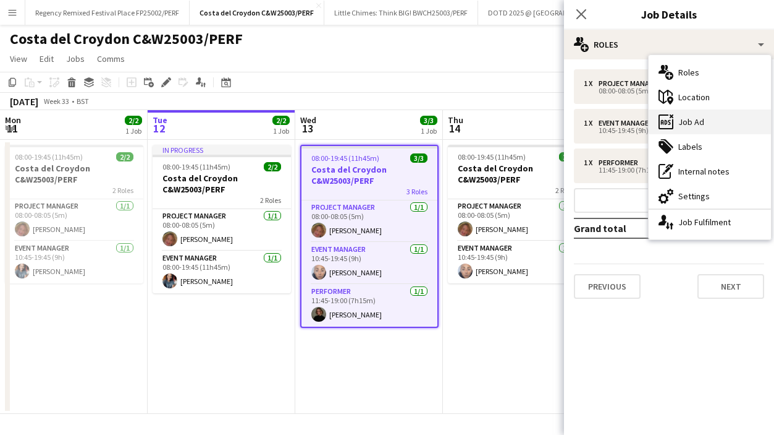
click at [683, 119] on div "ads-window Job Ad" at bounding box center [710, 121] width 122 height 25
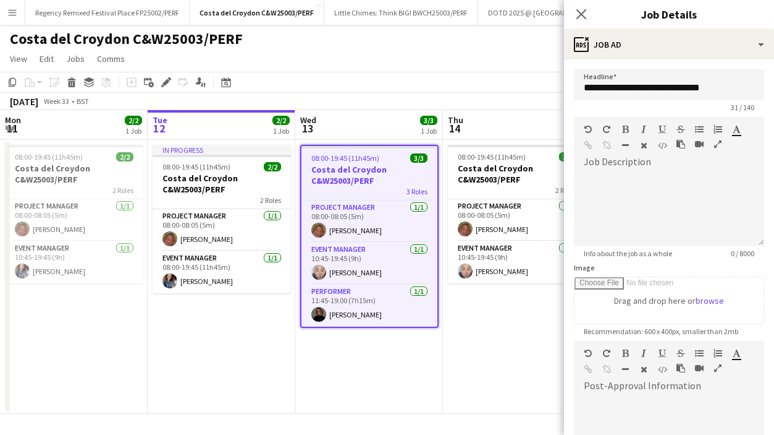
scroll to position [211, 0]
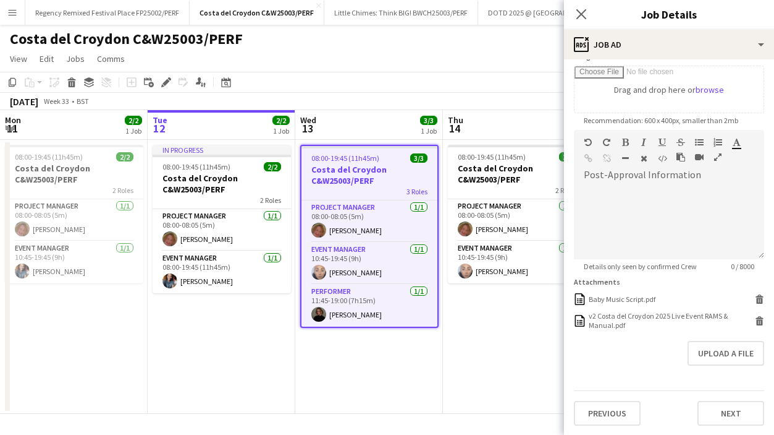
click at [16, 14] on app-icon "Menu" at bounding box center [12, 12] width 10 height 10
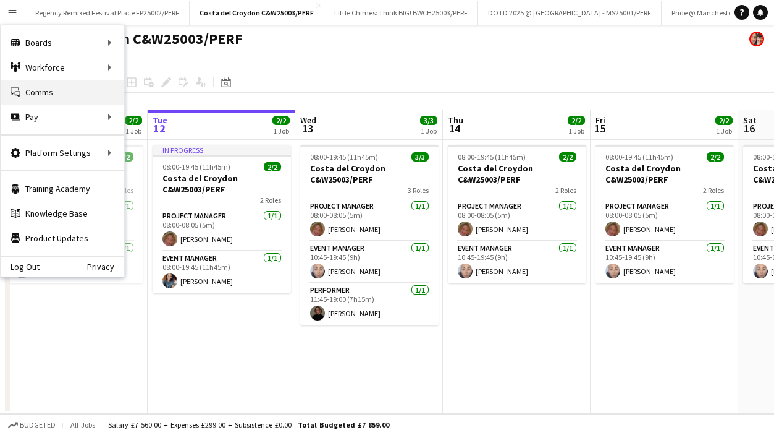
click at [48, 87] on link "Comms Comms" at bounding box center [63, 92] width 124 height 25
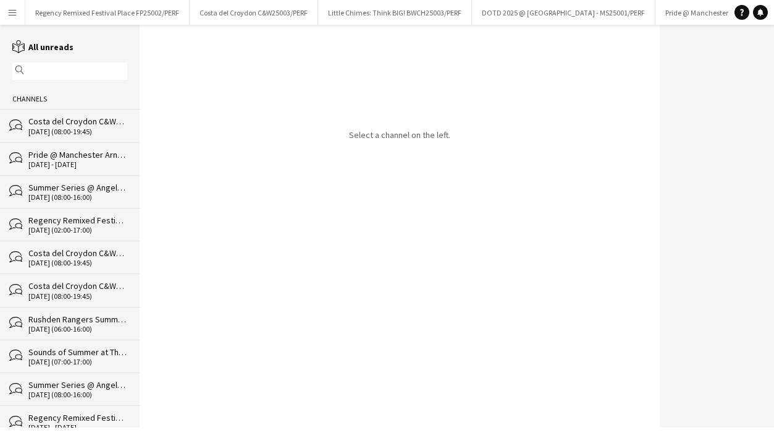
click at [37, 108] on div "Channels" at bounding box center [70, 99] width 140 height 20
click at [37, 127] on div "[DATE] (08:00-19:45)" at bounding box center [77, 131] width 99 height 9
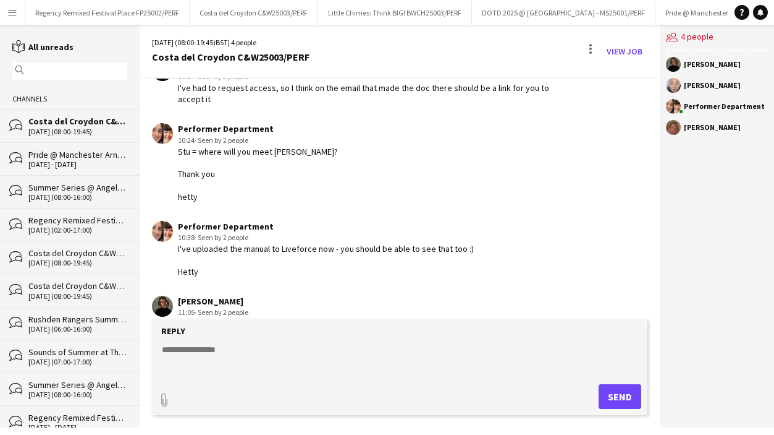
scroll to position [1210, 0]
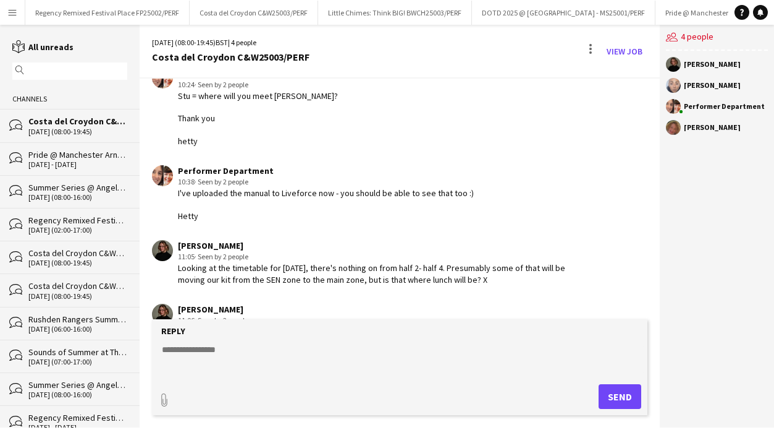
click at [192, 358] on textarea at bounding box center [403, 359] width 484 height 32
paste textarea "**********"
click at [221, 370] on textarea "**********" at bounding box center [403, 359] width 484 height 32
click at [355, 373] on textarea "**********" at bounding box center [403, 359] width 484 height 32
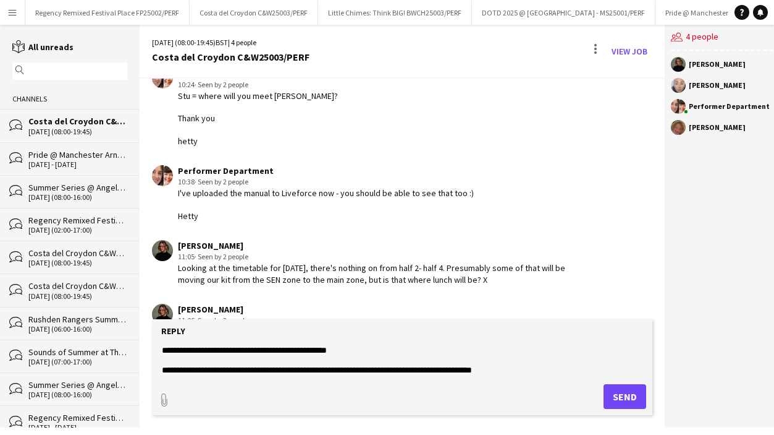
click at [443, 368] on textarea "**********" at bounding box center [403, 359] width 484 height 32
click at [596, 367] on textarea "**********" at bounding box center [403, 359] width 484 height 32
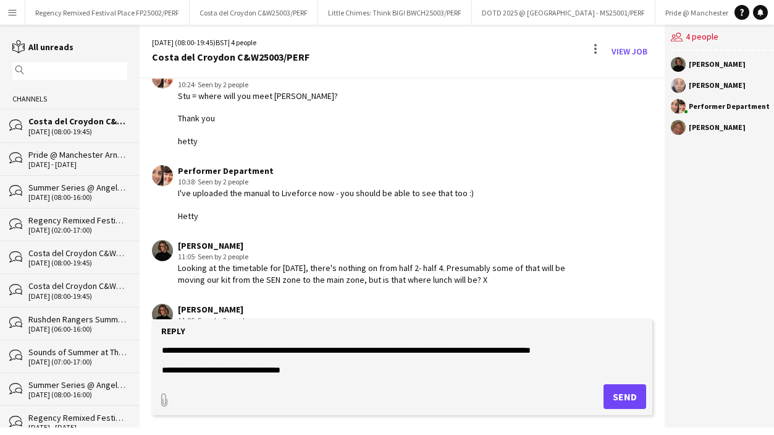
scroll to position [59, 0]
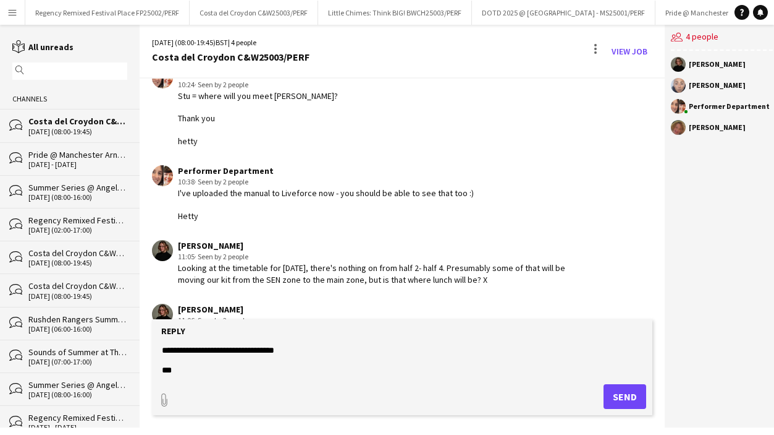
type textarea "**********"
click at [609, 391] on button "Send" at bounding box center [625, 396] width 43 height 25
